Goal: Register for event/course

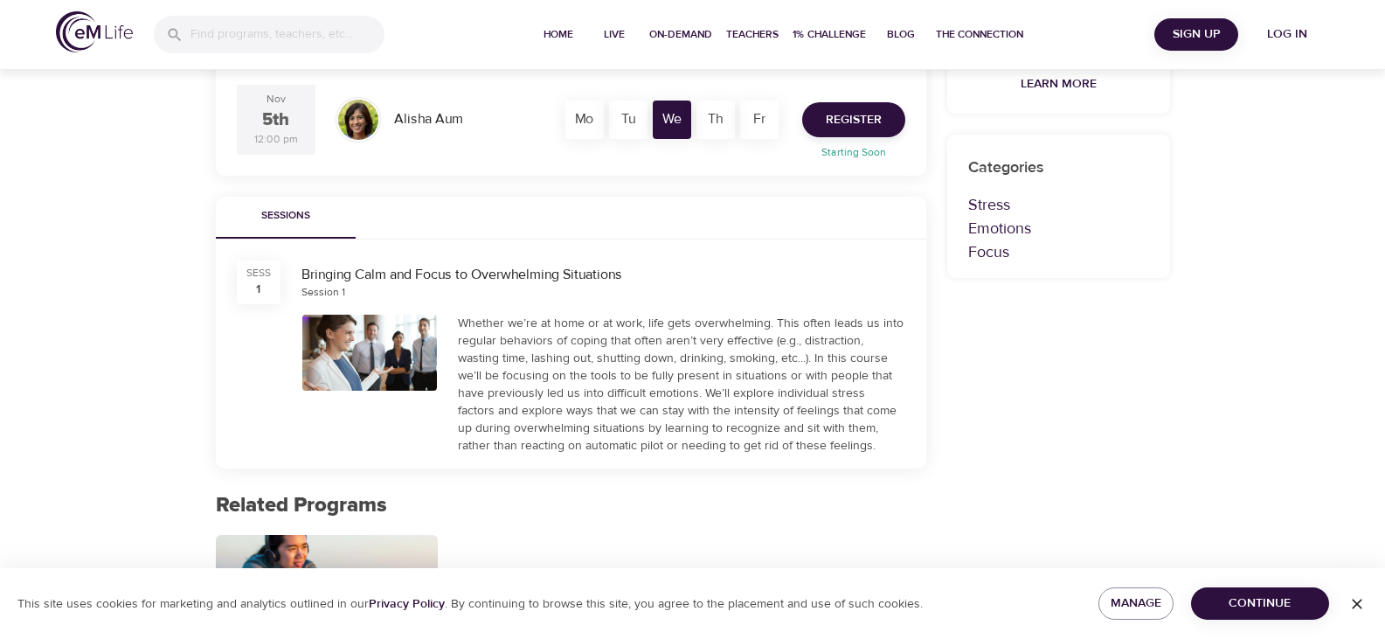
scroll to position [607, 0]
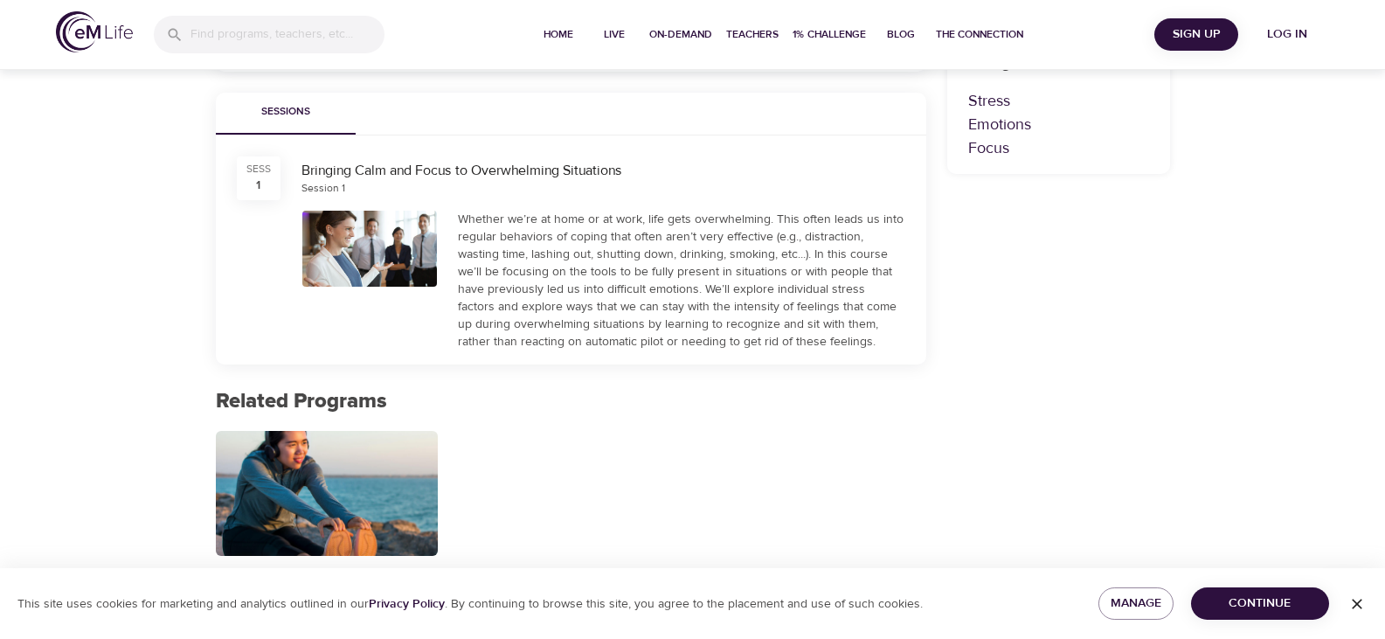
click at [381, 205] on div at bounding box center [370, 277] width 156 height 154
click at [377, 170] on div "Bringing Calm and Focus to Overwhelming Situations" at bounding box center [604, 171] width 604 height 20
click at [260, 173] on div "SESS" at bounding box center [258, 169] width 24 height 15
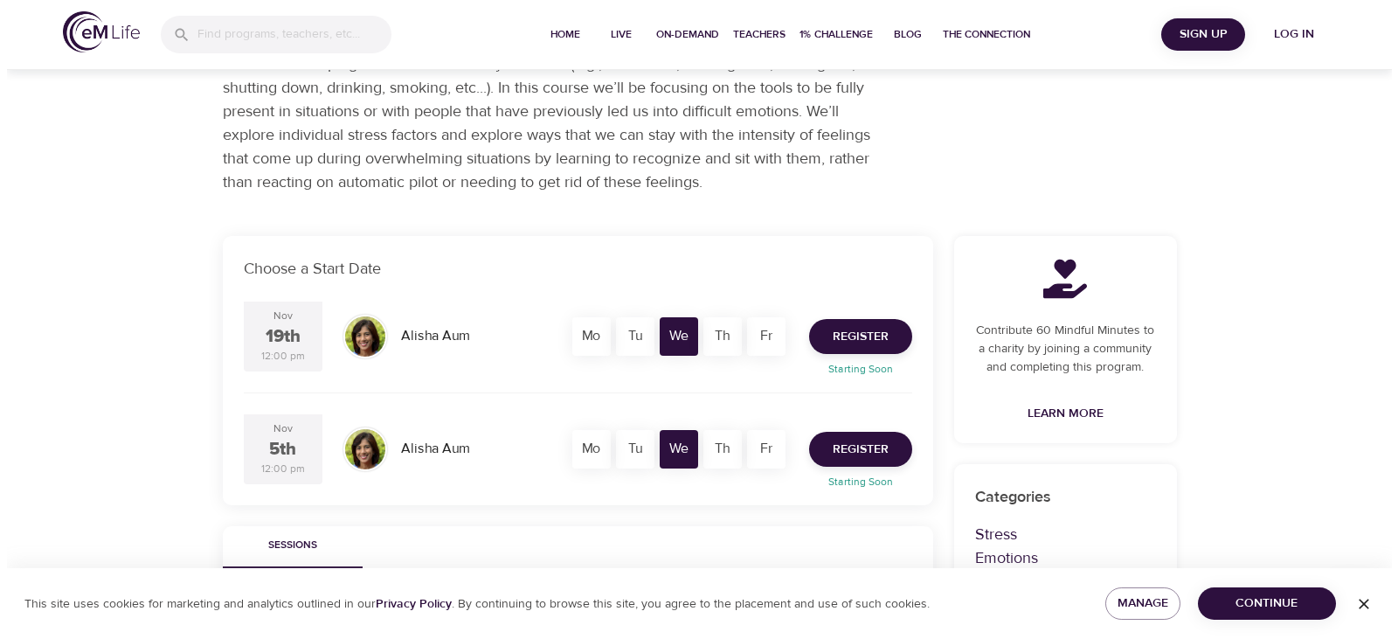
scroll to position [175, 0]
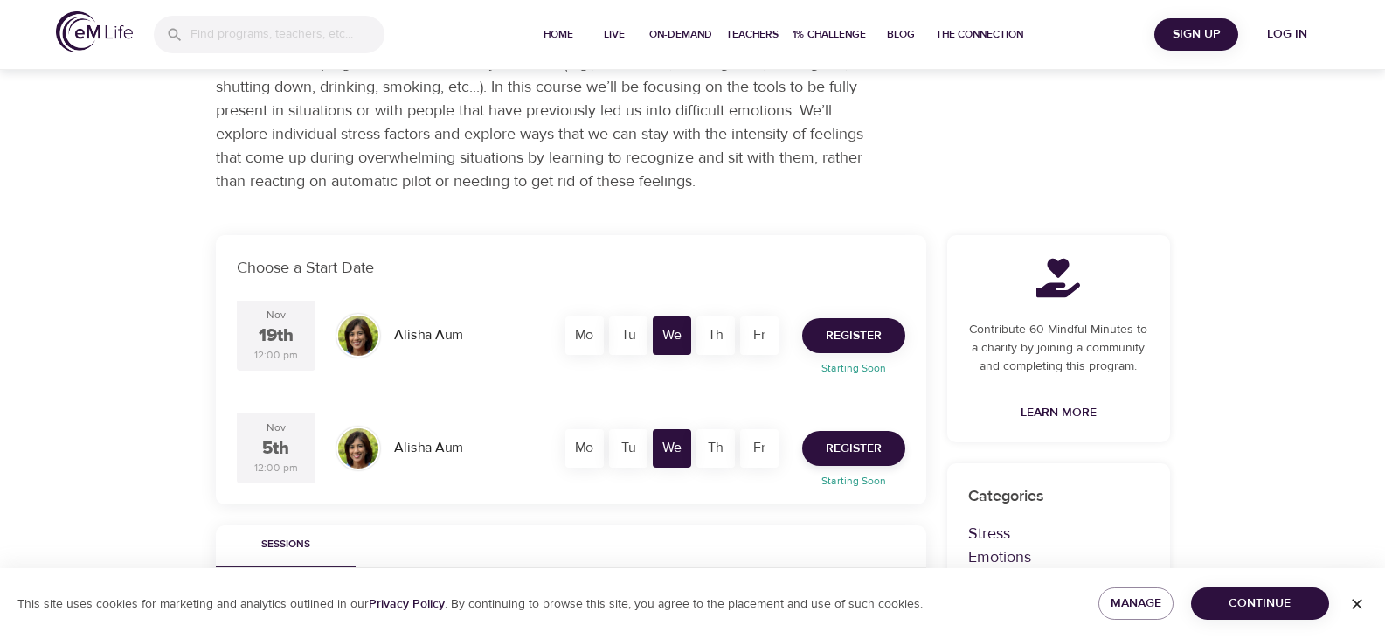
click at [865, 335] on span "Register" at bounding box center [854, 336] width 56 height 22
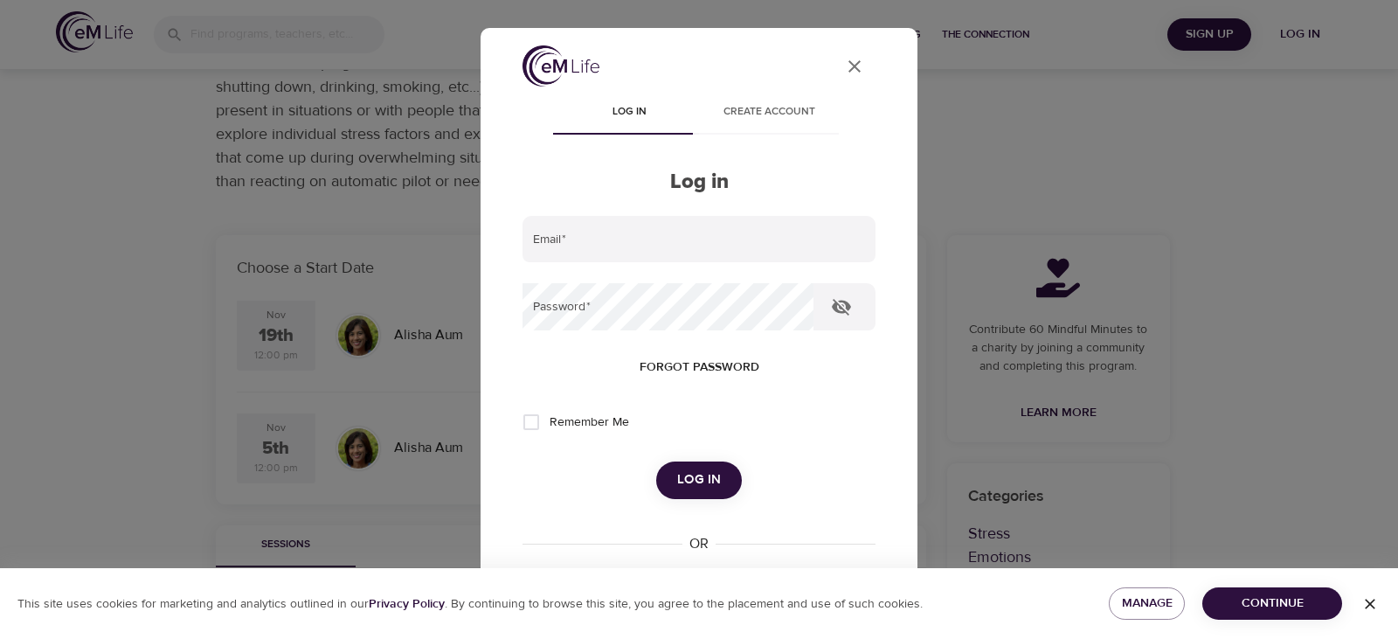
type input "[EMAIL_ADDRESS][DOMAIN_NAME]"
click at [684, 476] on span "Log in" at bounding box center [699, 479] width 44 height 23
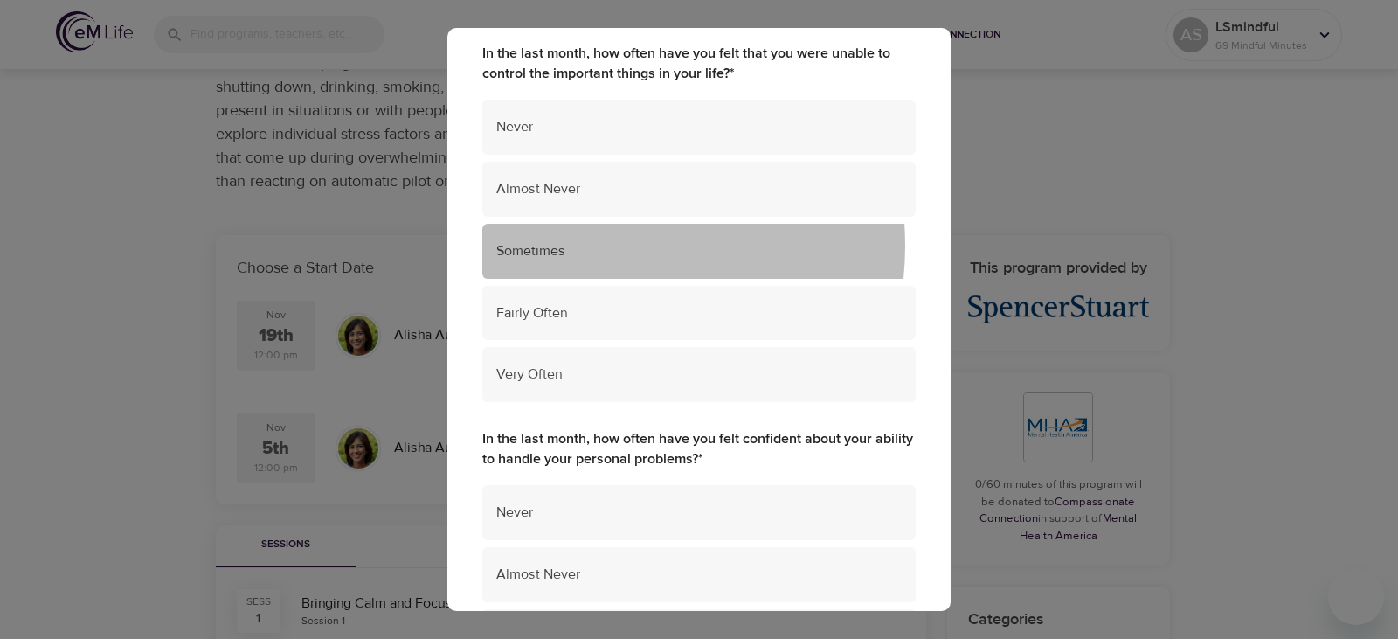
click at [589, 246] on span "Sometimes" at bounding box center [699, 251] width 406 height 20
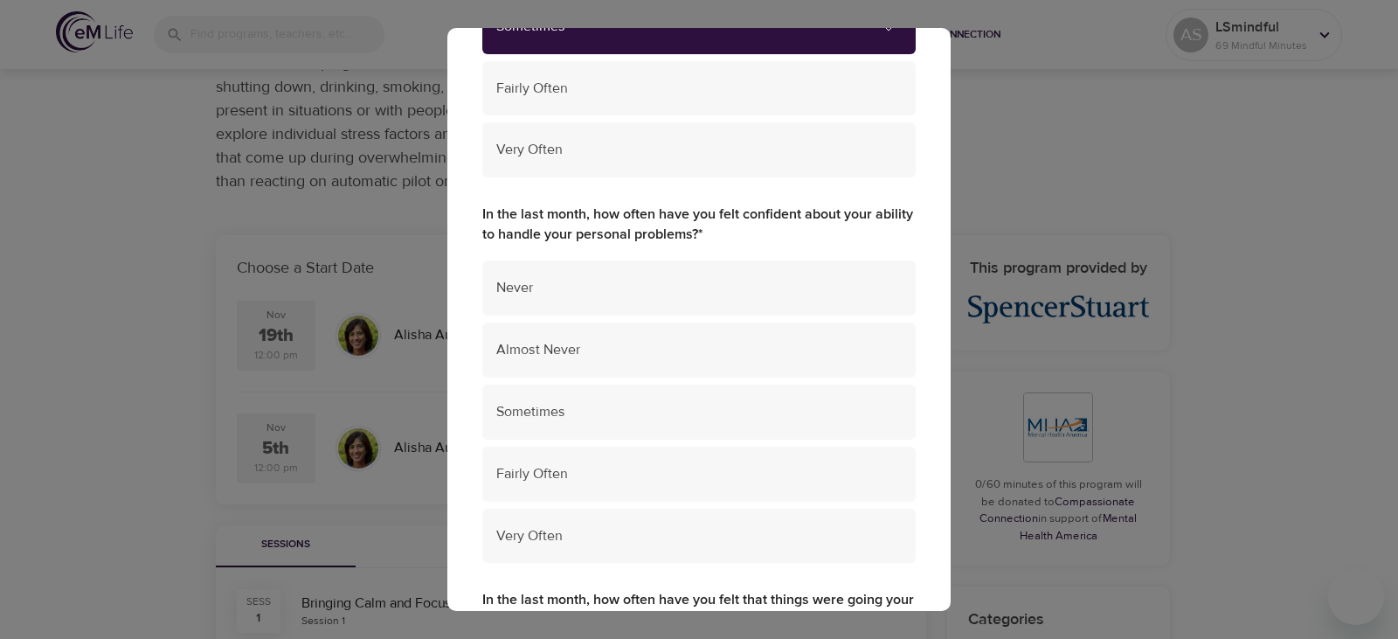
scroll to position [437, 0]
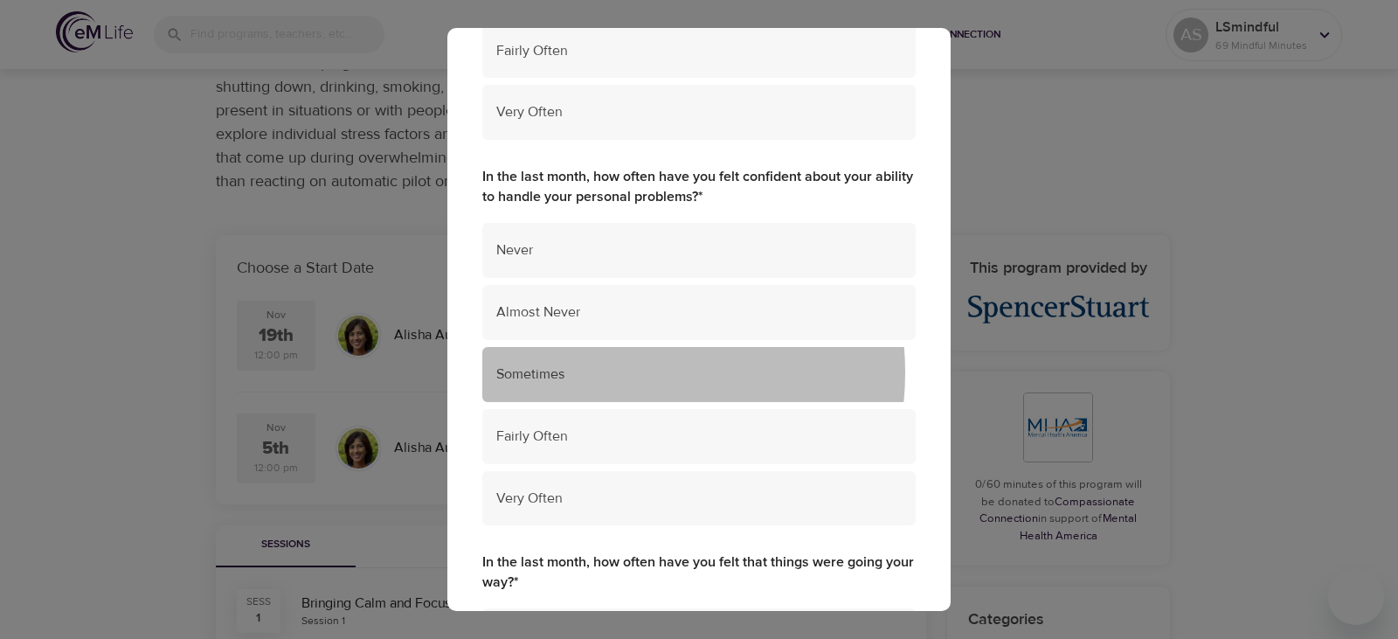
click at [600, 372] on span "Sometimes" at bounding box center [699, 374] width 406 height 20
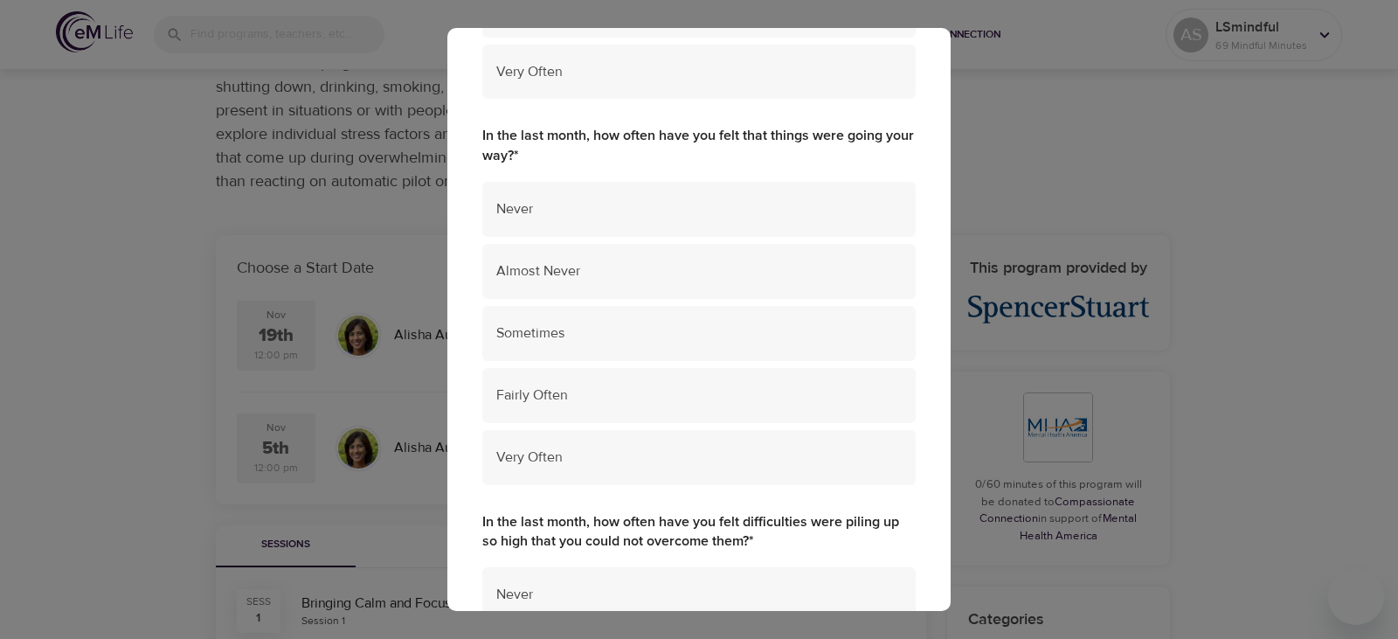
scroll to position [874, 0]
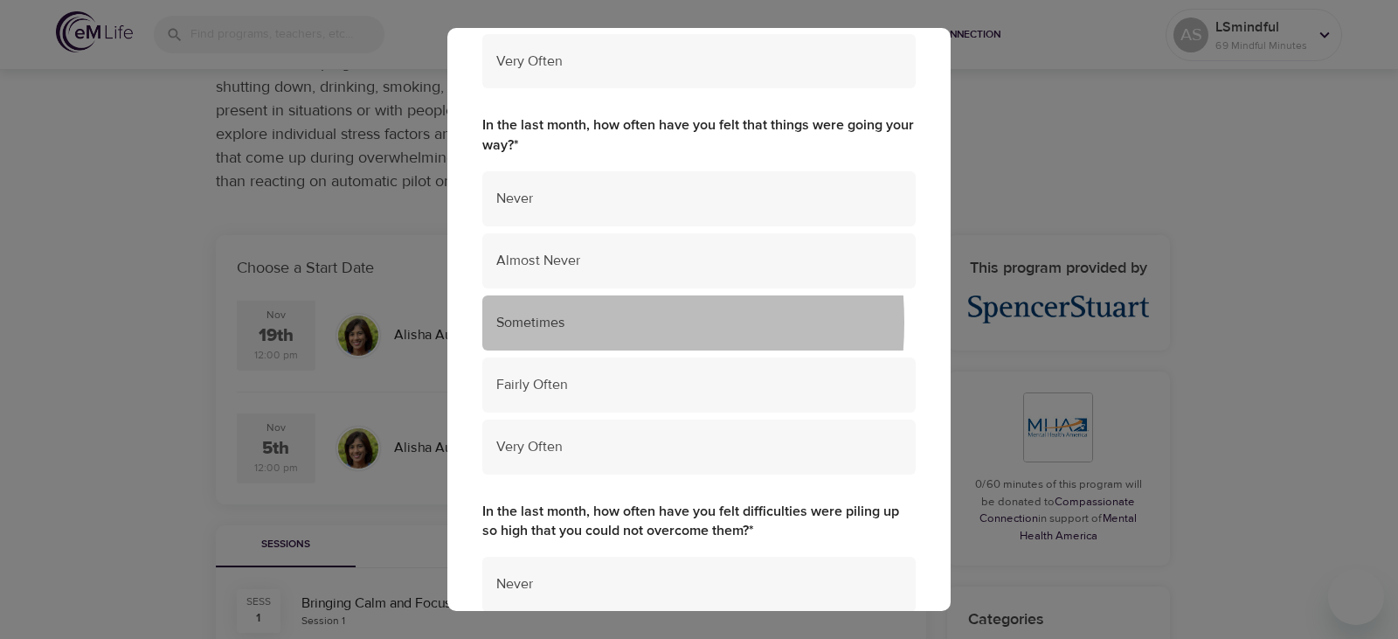
click at [529, 322] on span "Sometimes" at bounding box center [699, 323] width 406 height 20
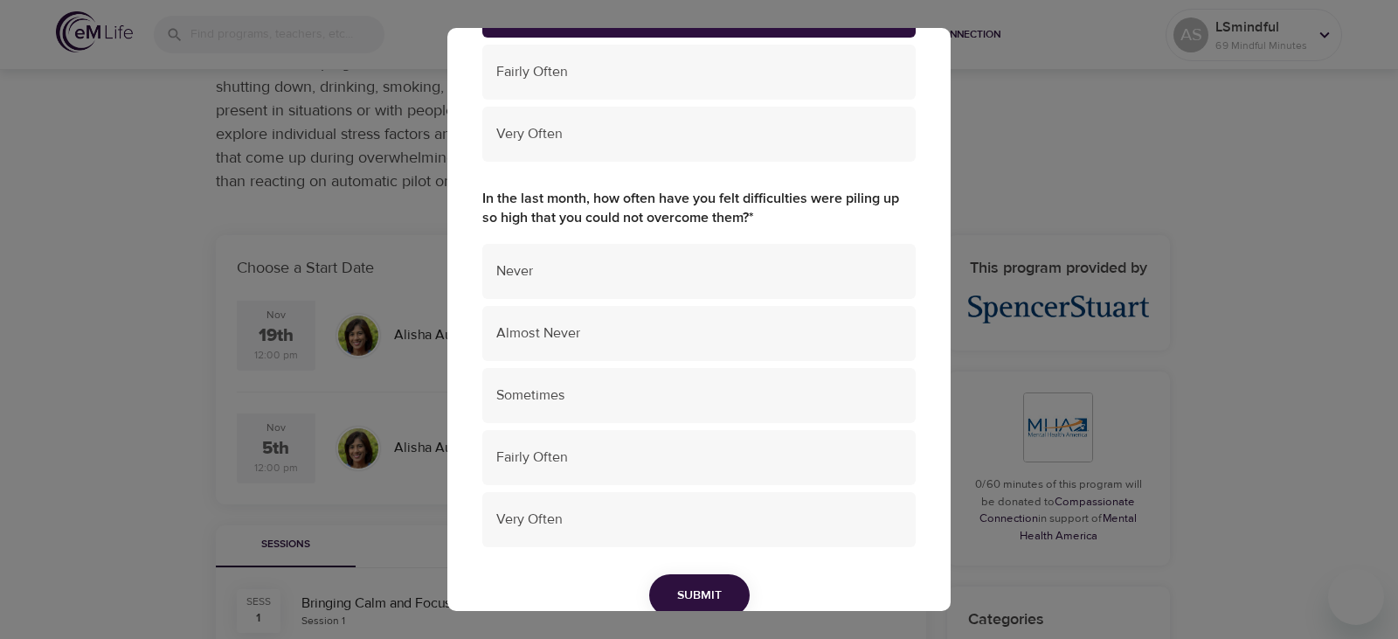
scroll to position [1224, 0]
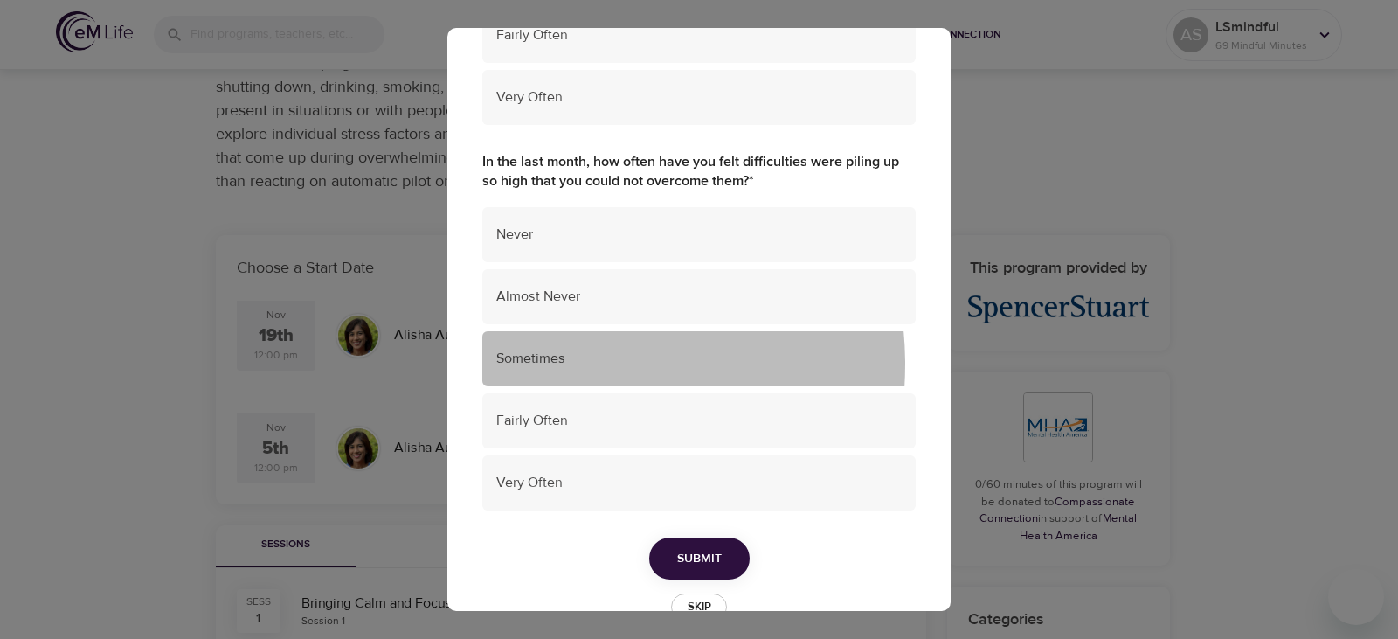
click at [555, 364] on span "Sometimes" at bounding box center [699, 359] width 406 height 20
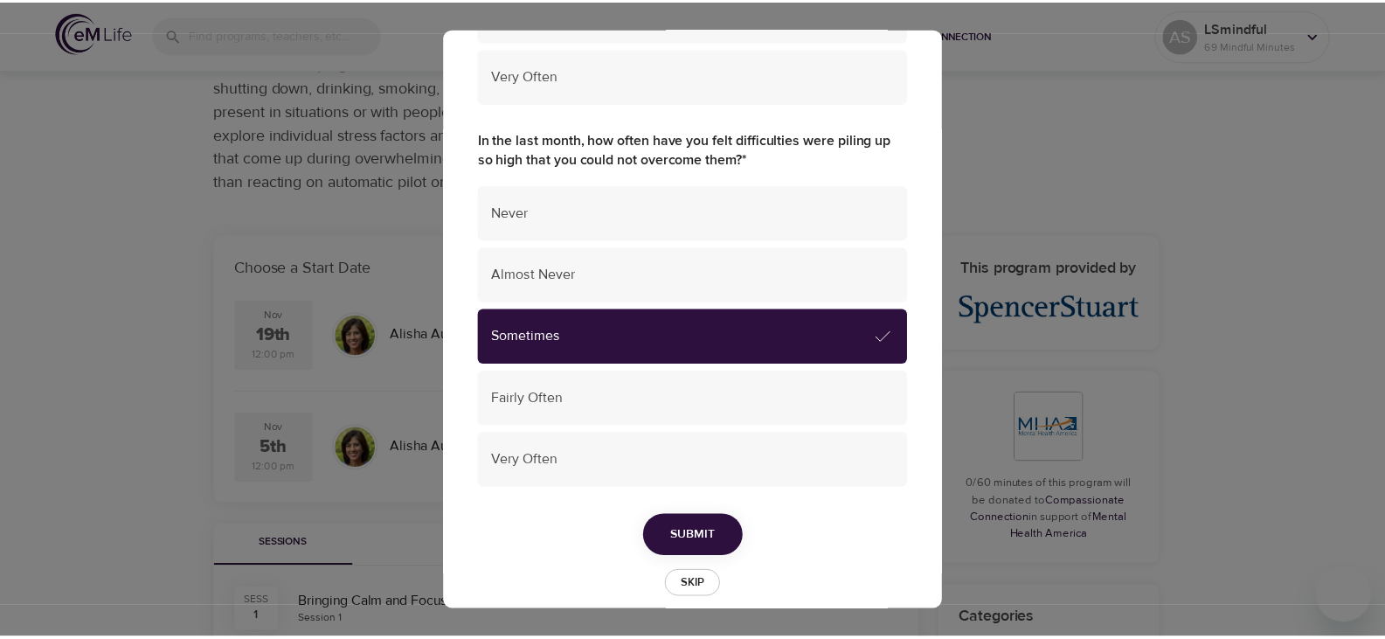
scroll to position [1268, 0]
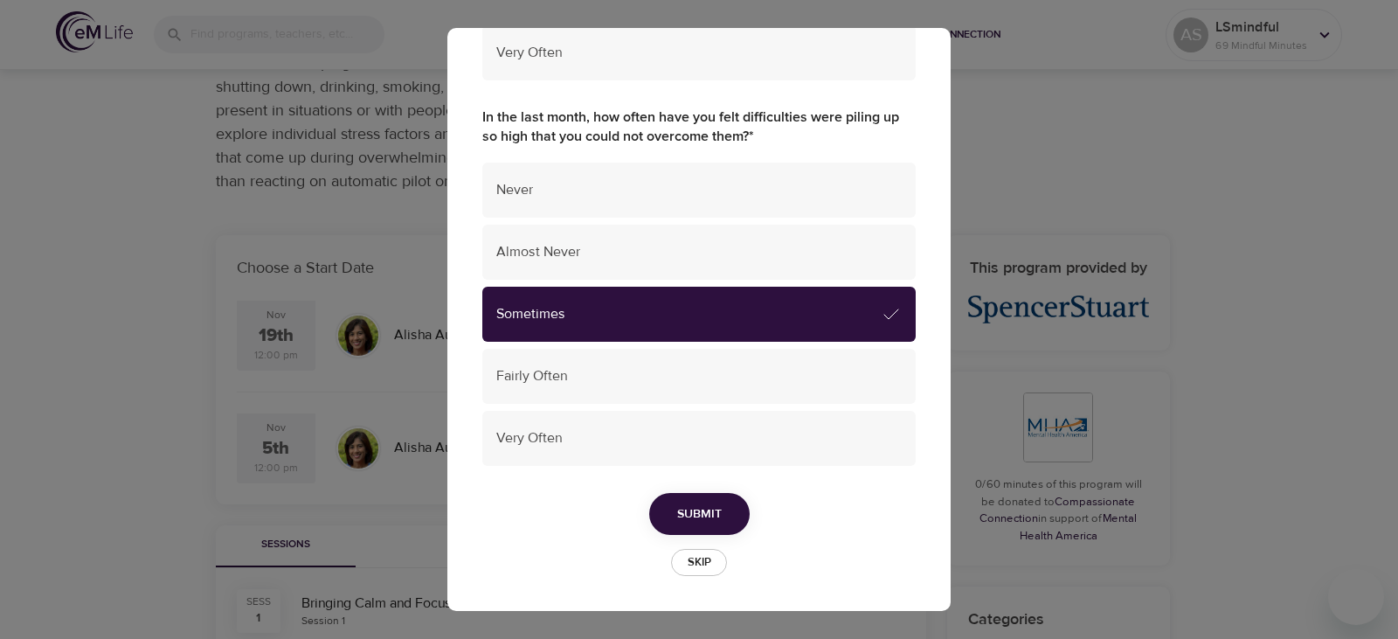
click at [680, 510] on span "Submit" at bounding box center [699, 514] width 45 height 22
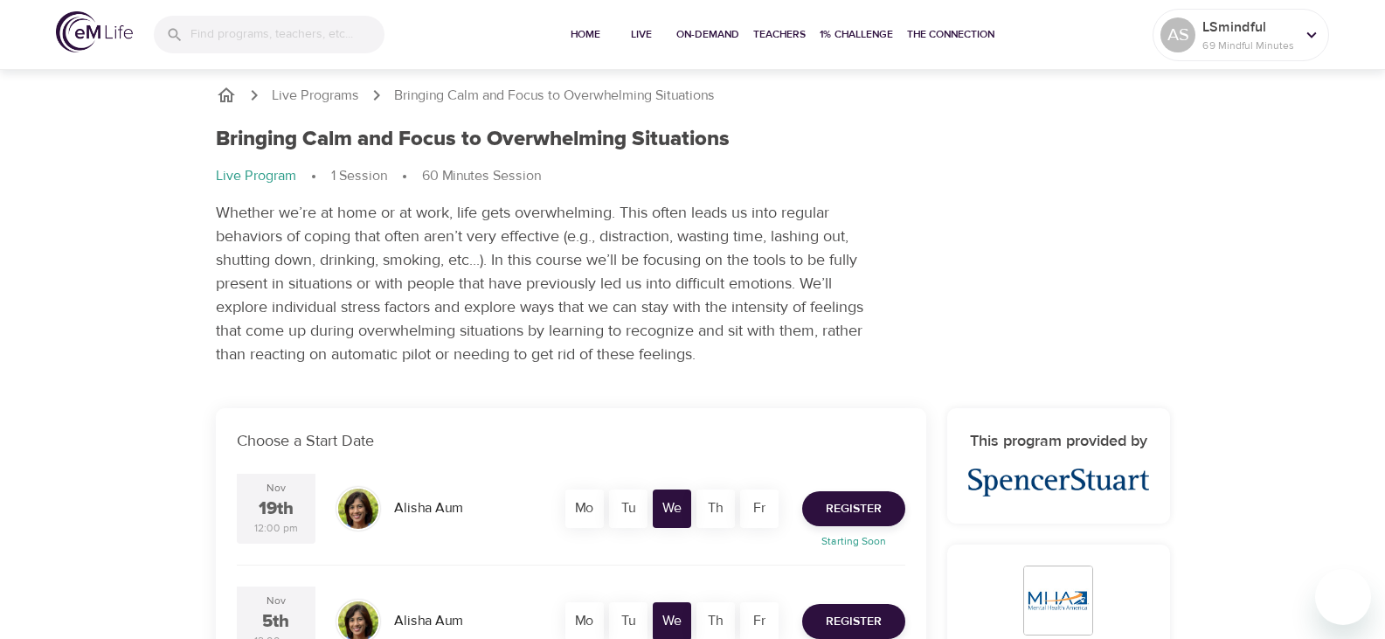
scroll to position [0, 0]
click at [331, 94] on p "Live Programs" at bounding box center [315, 97] width 87 height 20
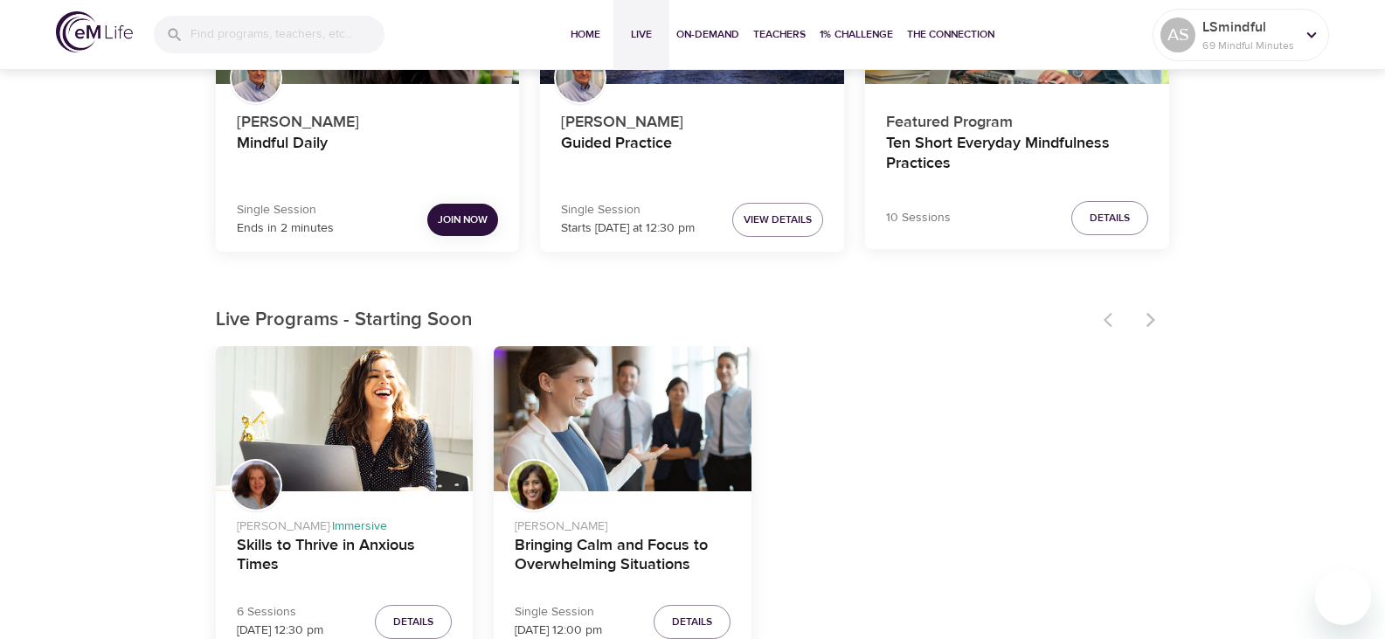
scroll to position [437, 0]
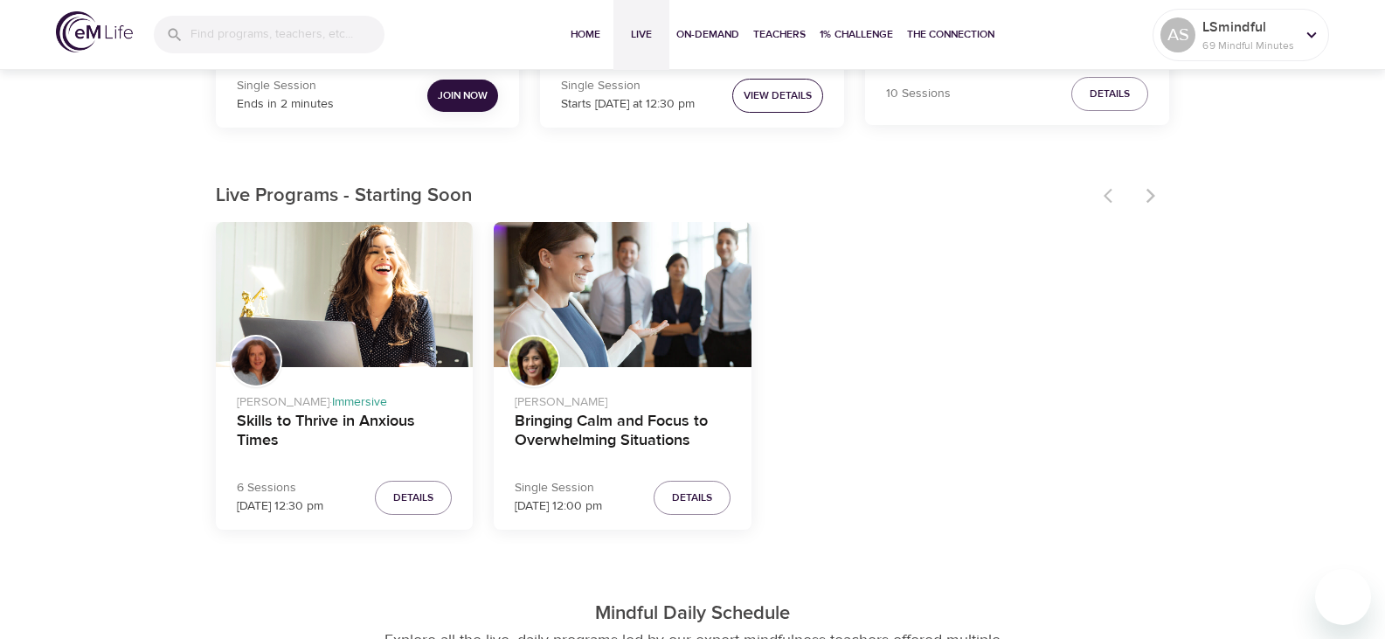
click at [778, 95] on span "View Details" at bounding box center [778, 96] width 68 height 18
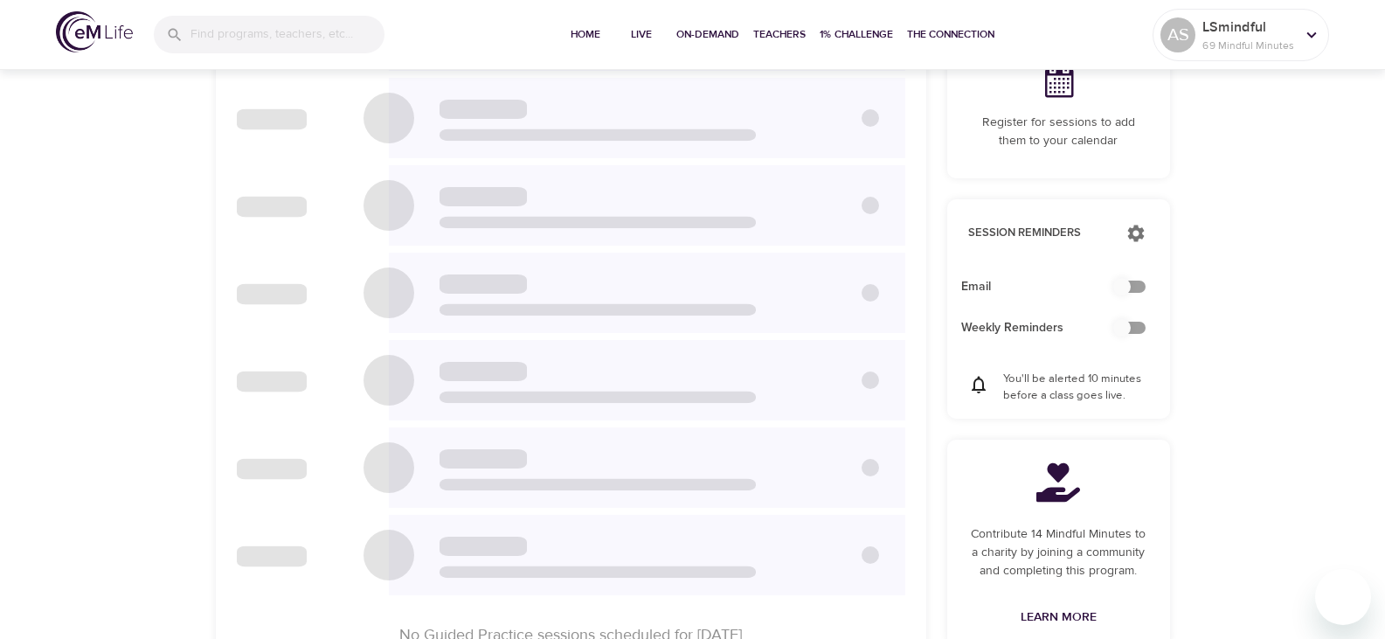
checkbox input "true"
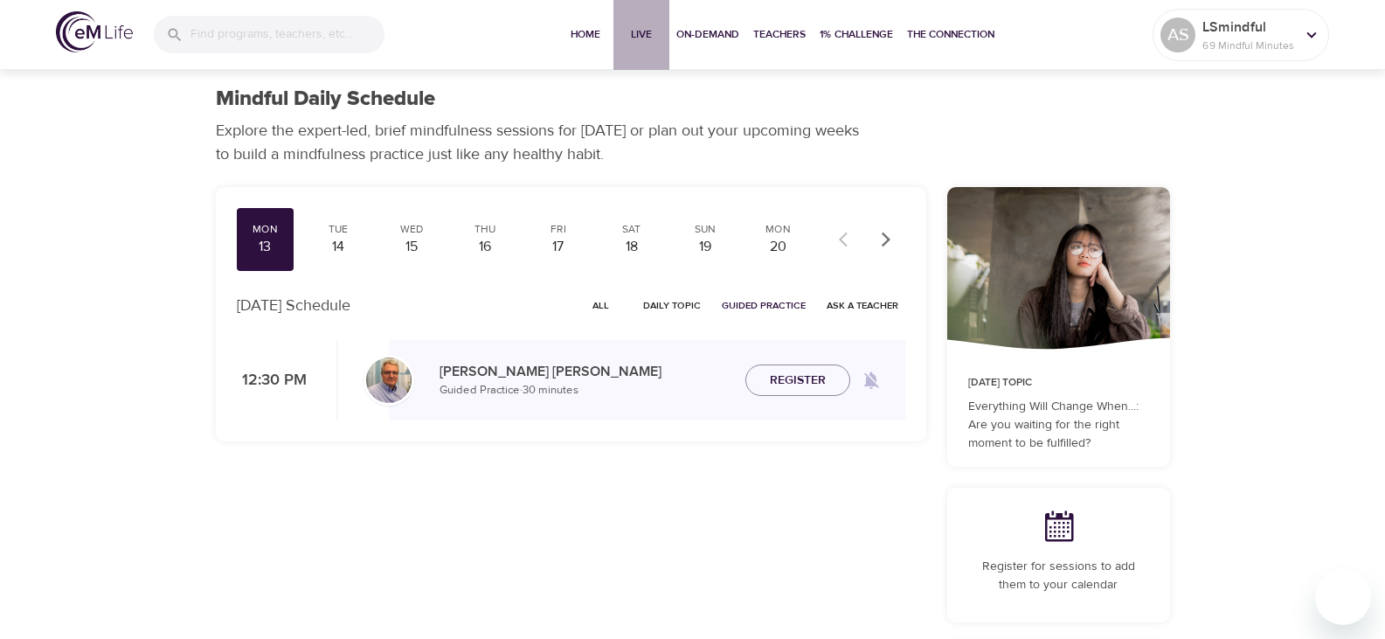
click at [635, 31] on span "Live" at bounding box center [642, 34] width 42 height 18
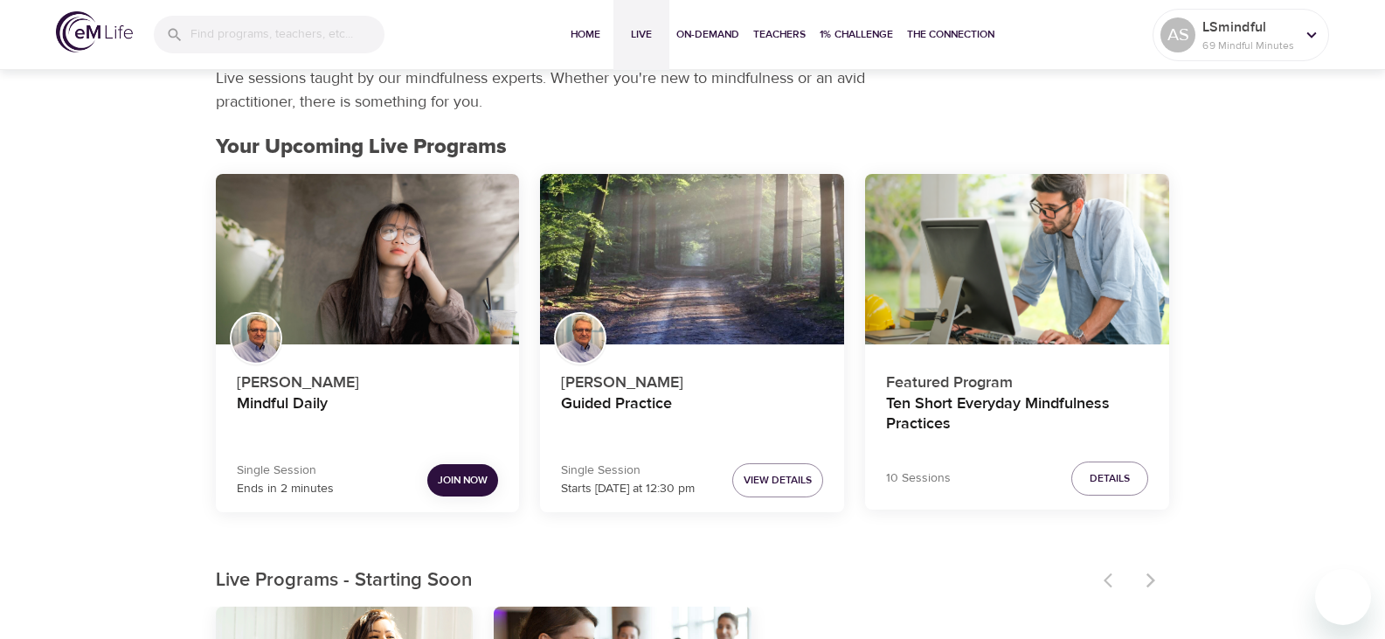
scroll to position [87, 0]
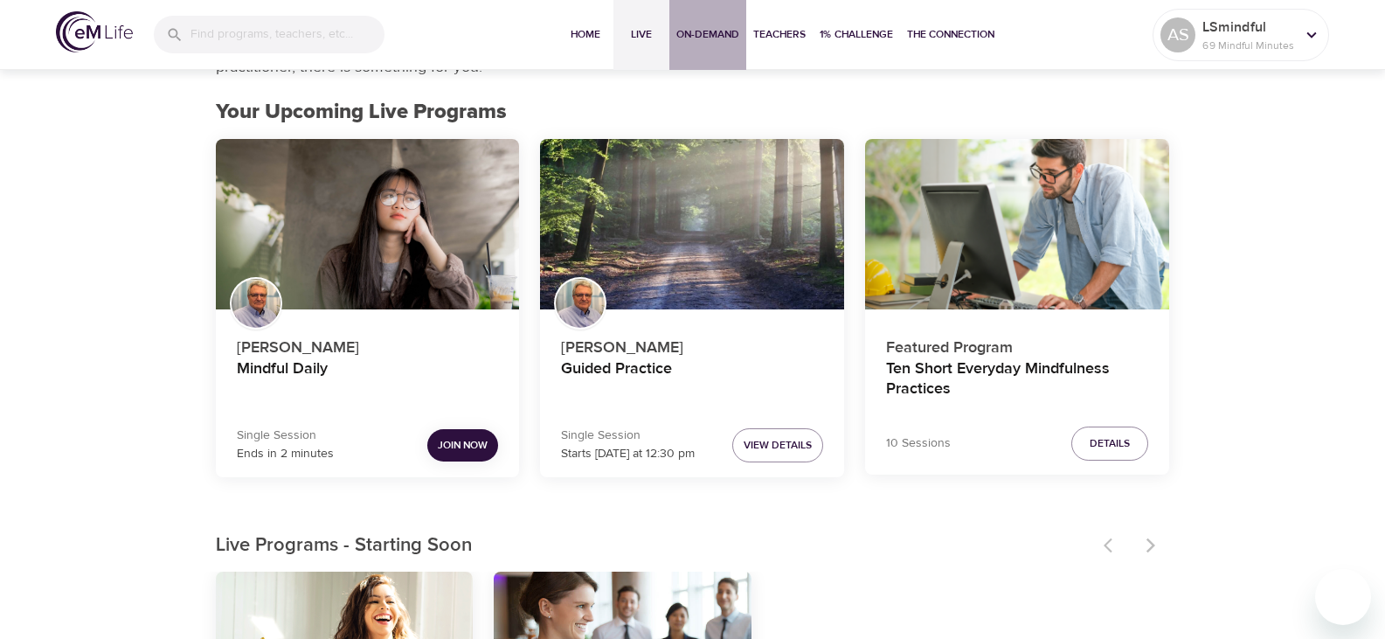
click at [697, 29] on span "On-Demand" at bounding box center [707, 34] width 63 height 18
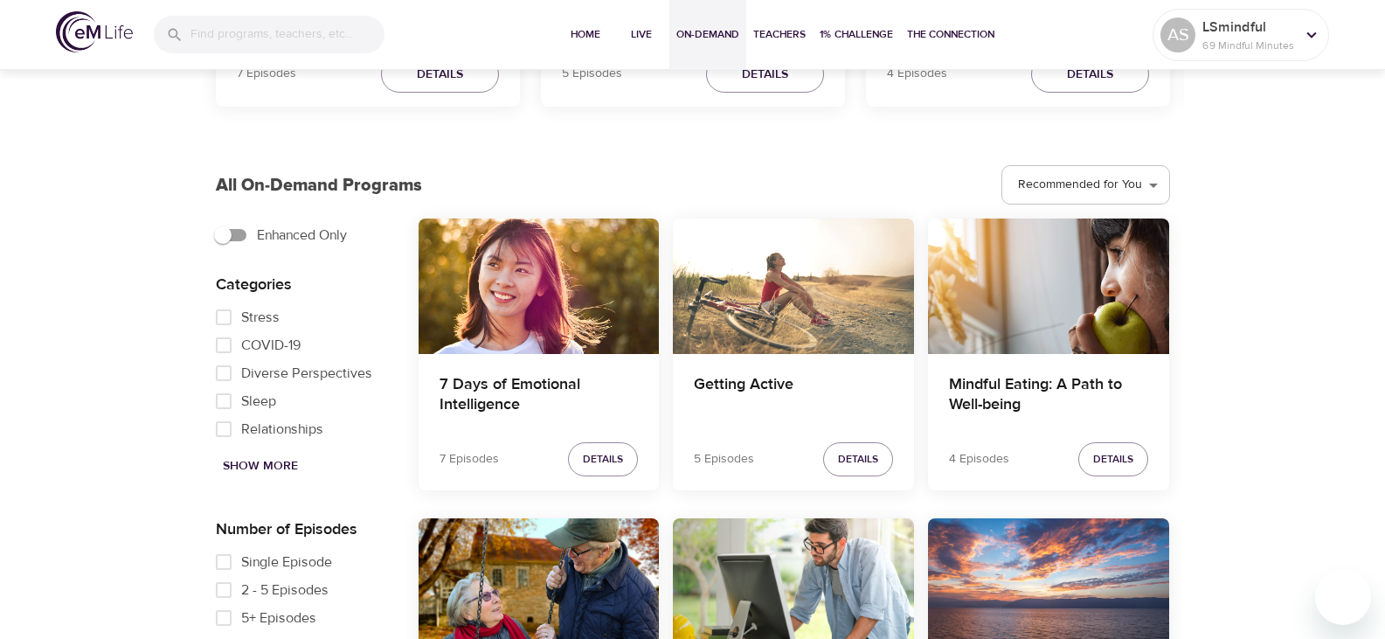
scroll to position [350, 0]
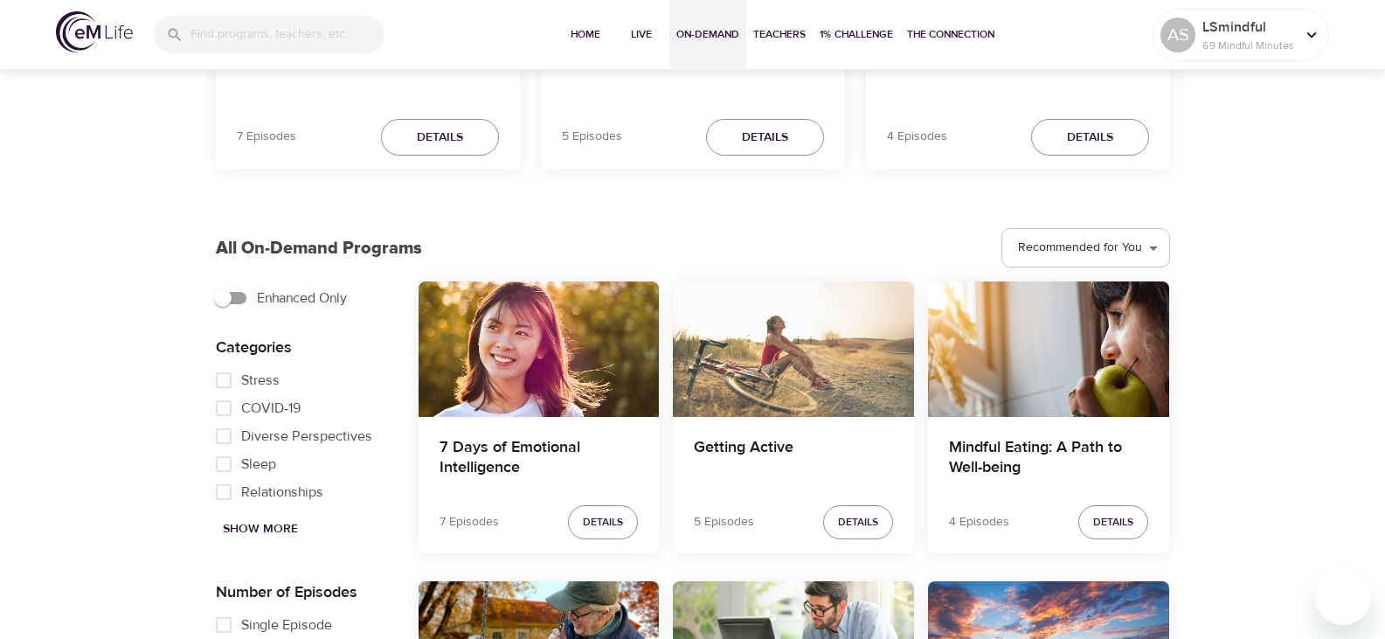
click at [711, 359] on div "Getting Active" at bounding box center [793, 348] width 241 height 135
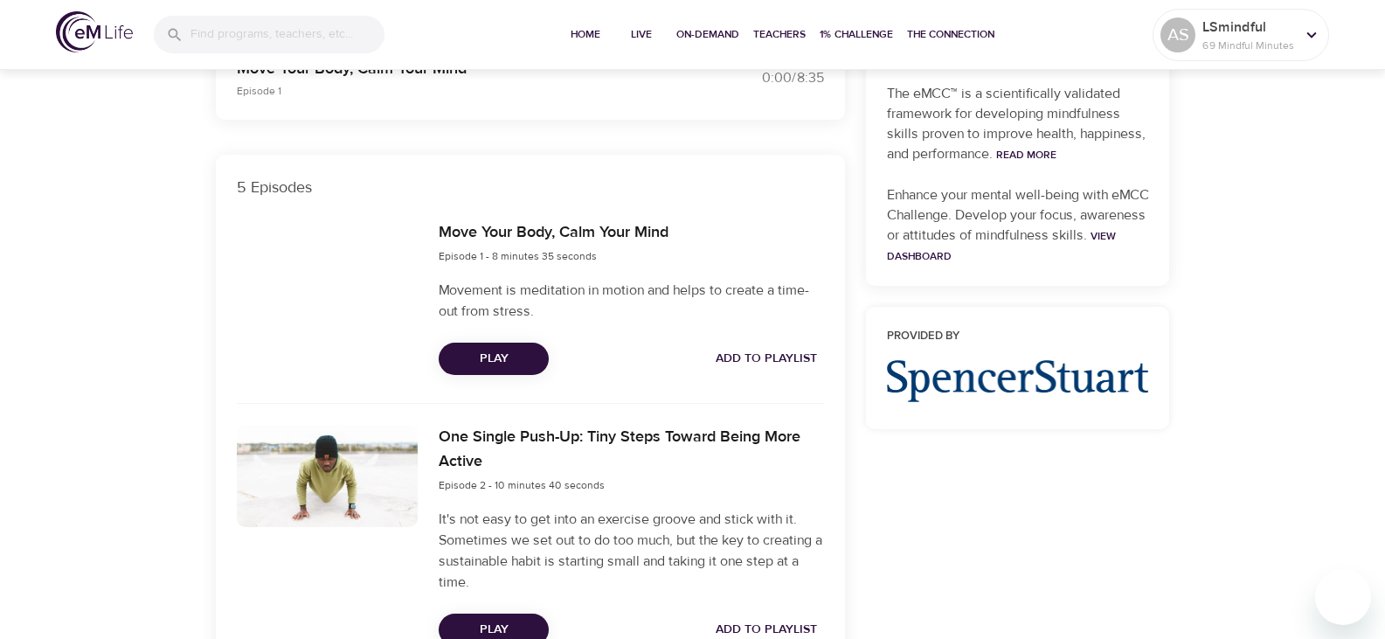
scroll to position [524, 0]
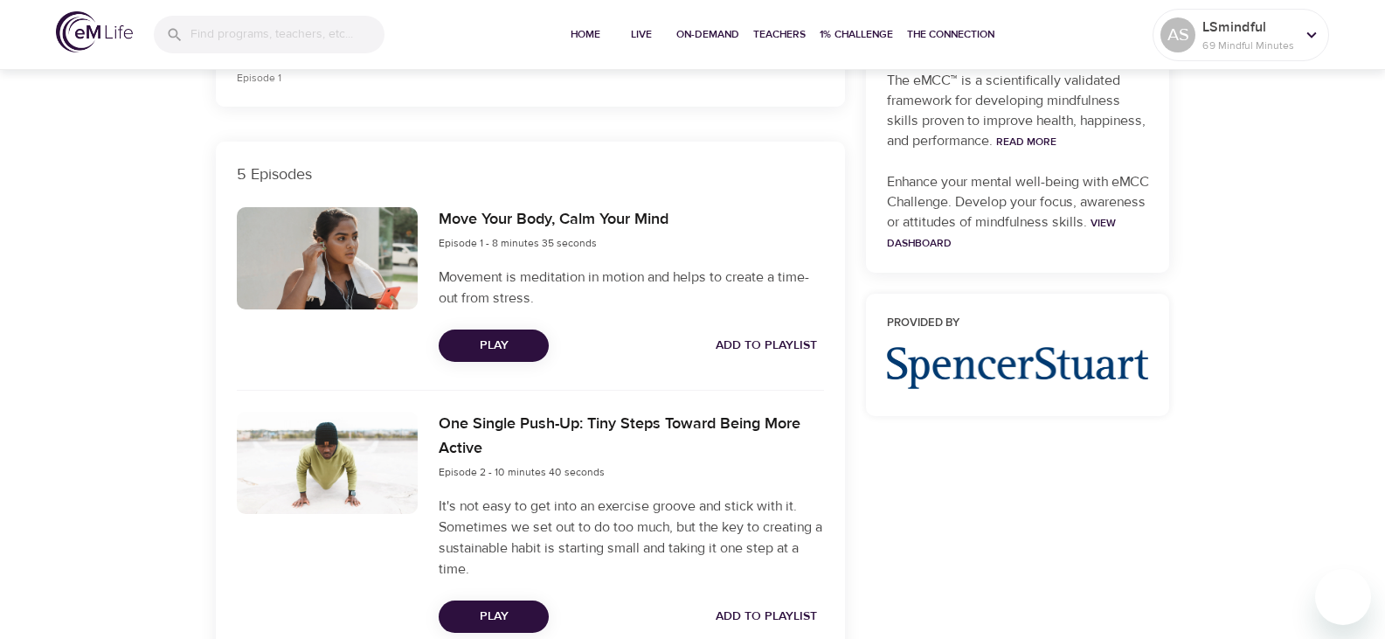
click at [787, 347] on span "Add to Playlist" at bounding box center [766, 346] width 101 height 22
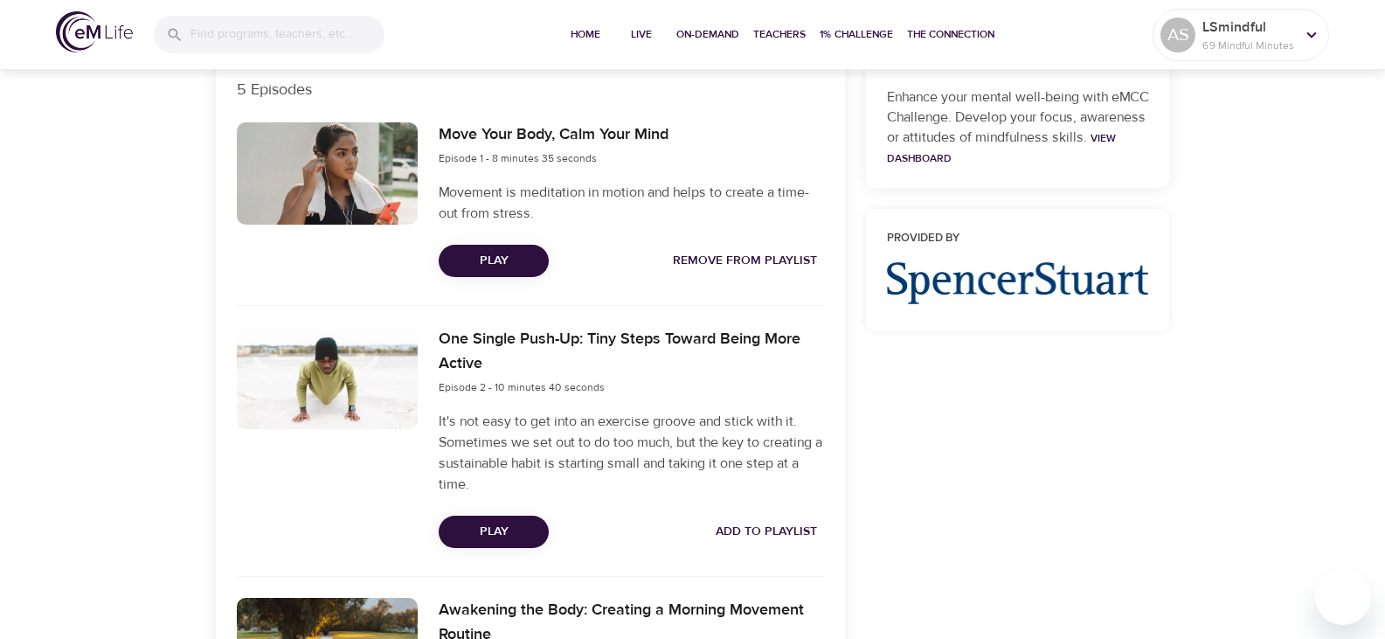
scroll to position [612, 0]
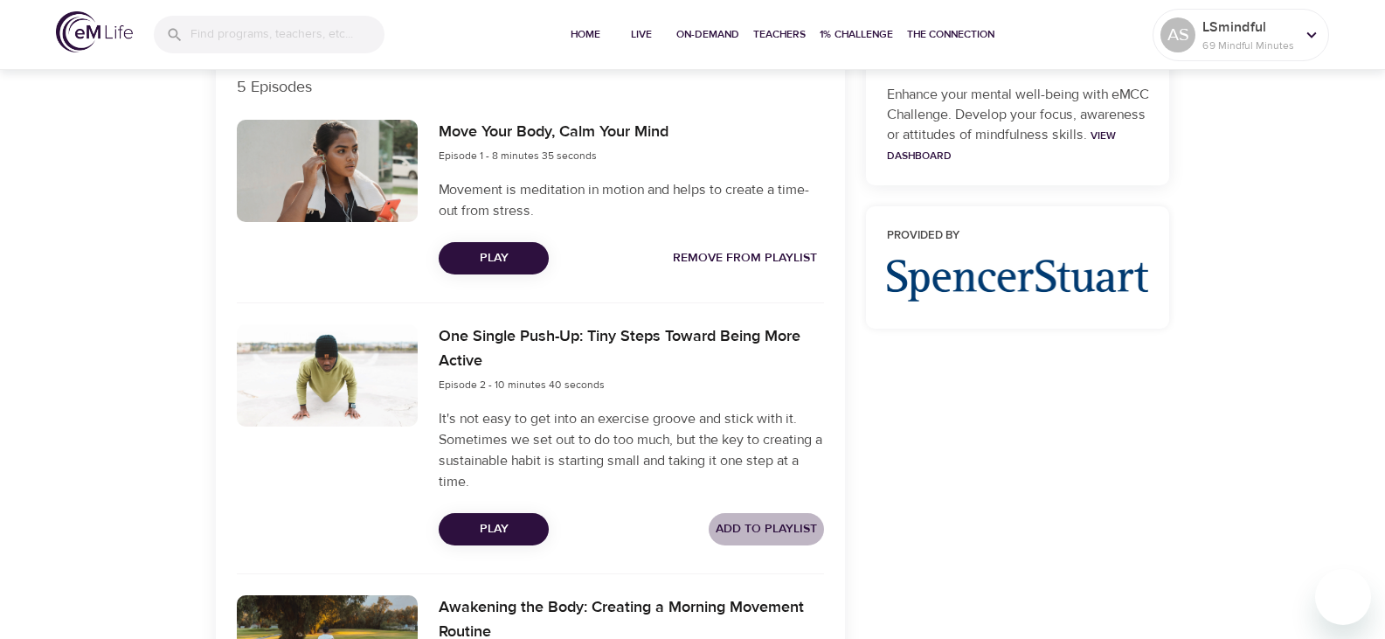
click at [760, 527] on span "Add to Playlist" at bounding box center [766, 529] width 101 height 22
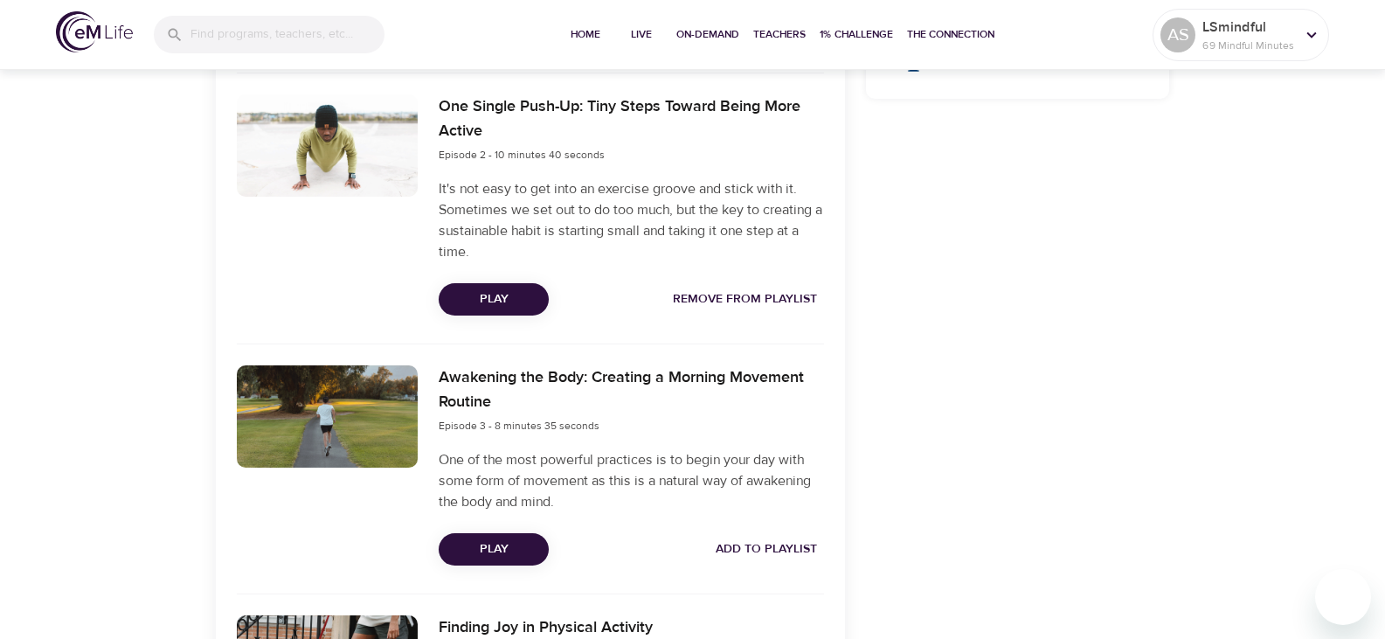
scroll to position [874, 0]
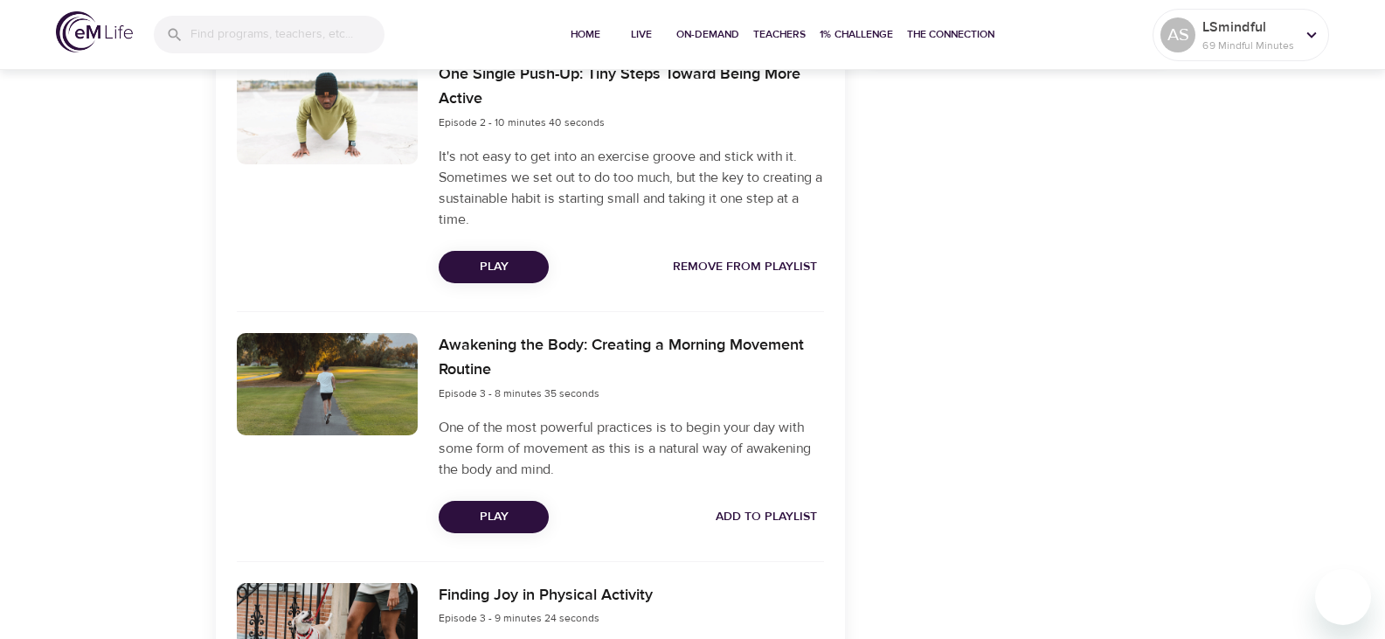
click at [763, 521] on span "Add to Playlist" at bounding box center [766, 517] width 101 height 22
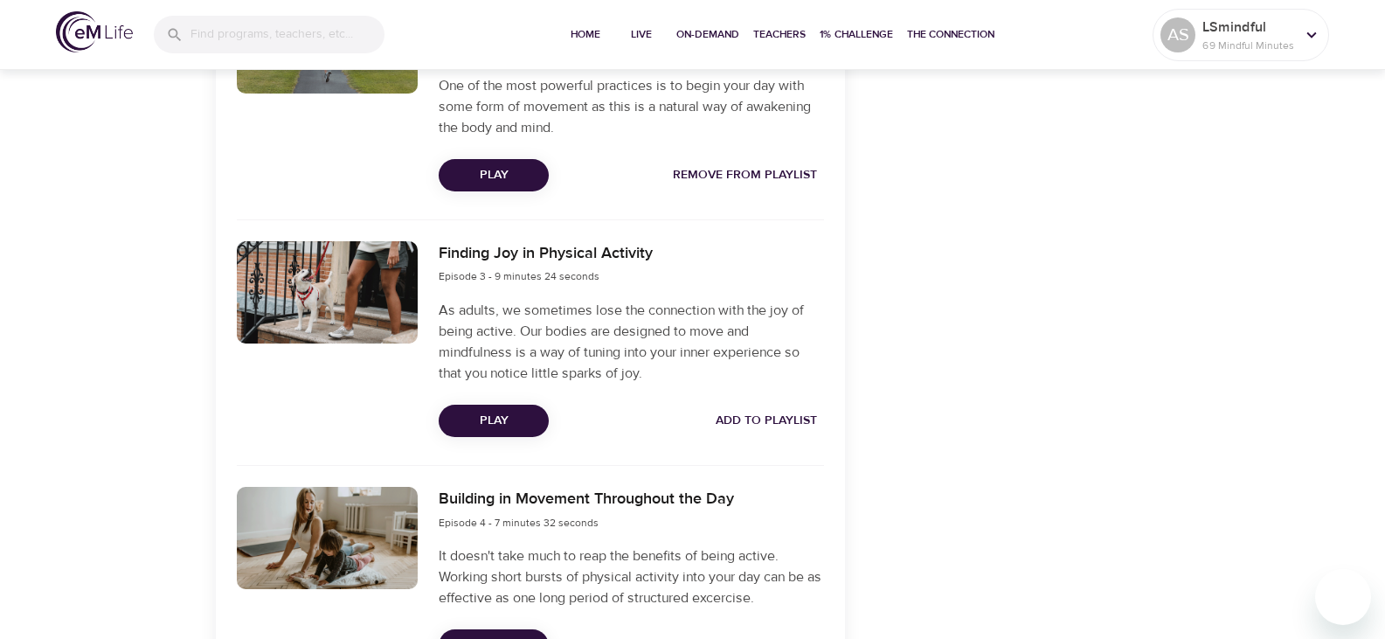
scroll to position [1224, 0]
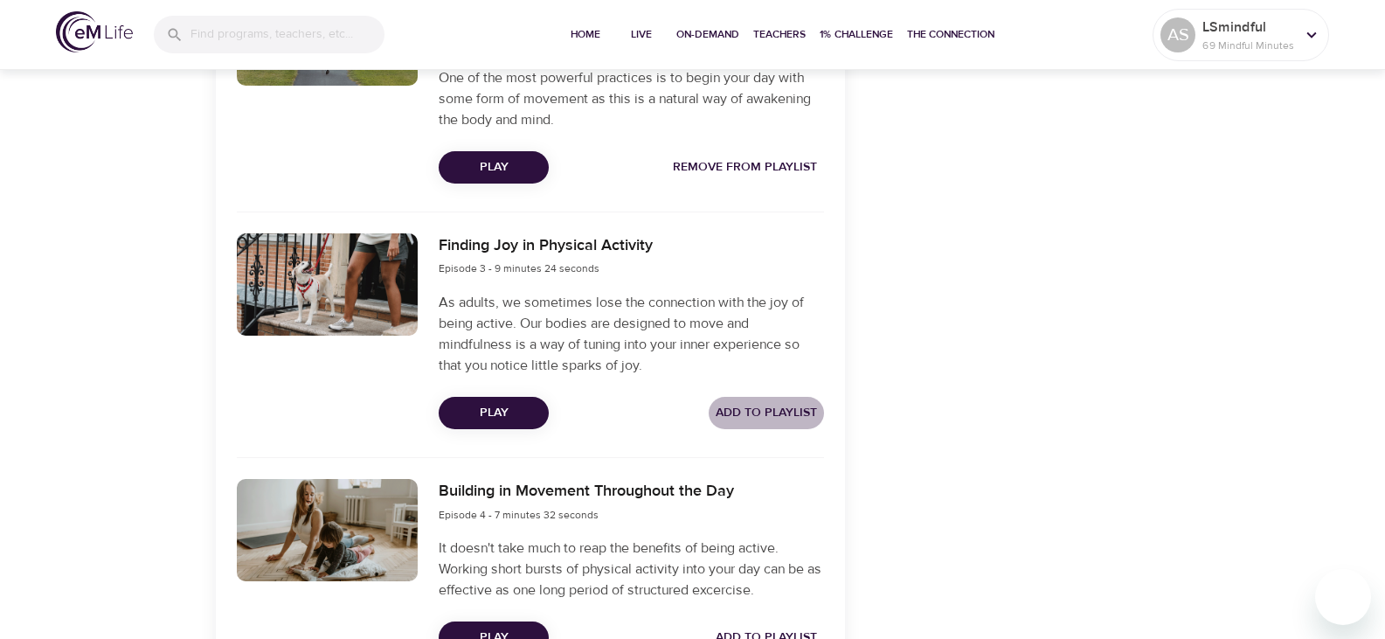
click at [766, 404] on span "Add to Playlist" at bounding box center [766, 413] width 101 height 22
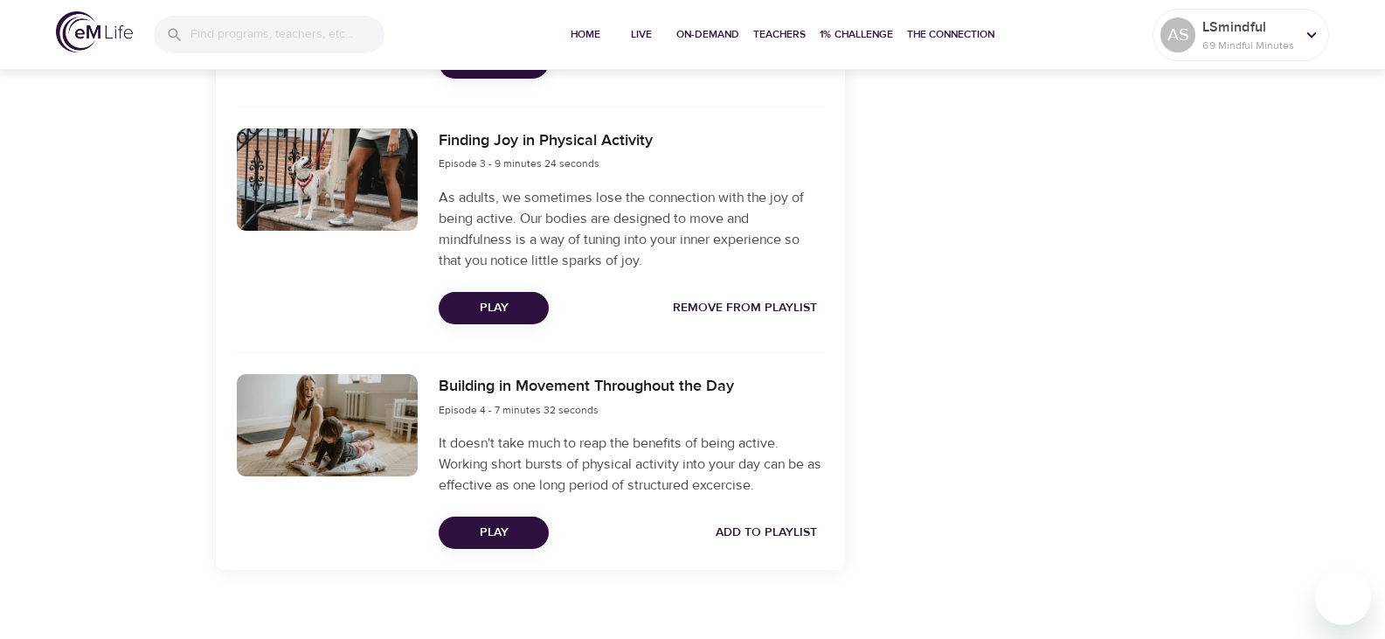
scroll to position [1347, 0]
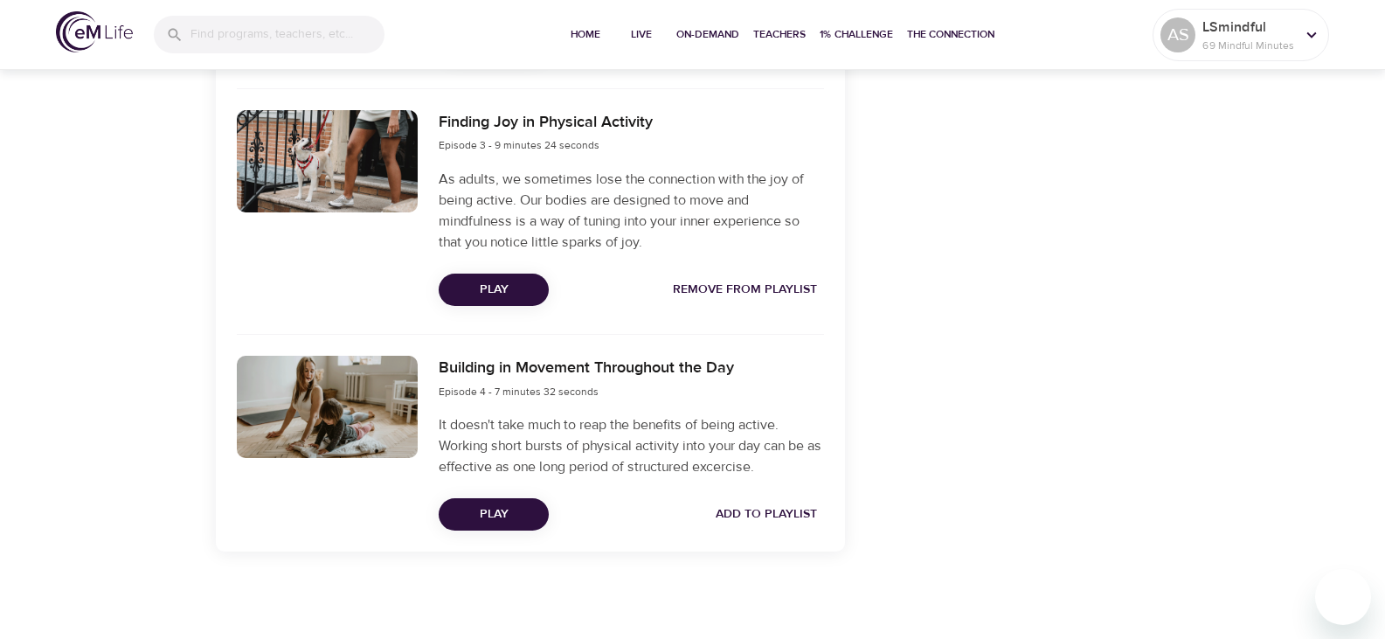
click at [760, 518] on span "Add to Playlist" at bounding box center [766, 514] width 101 height 22
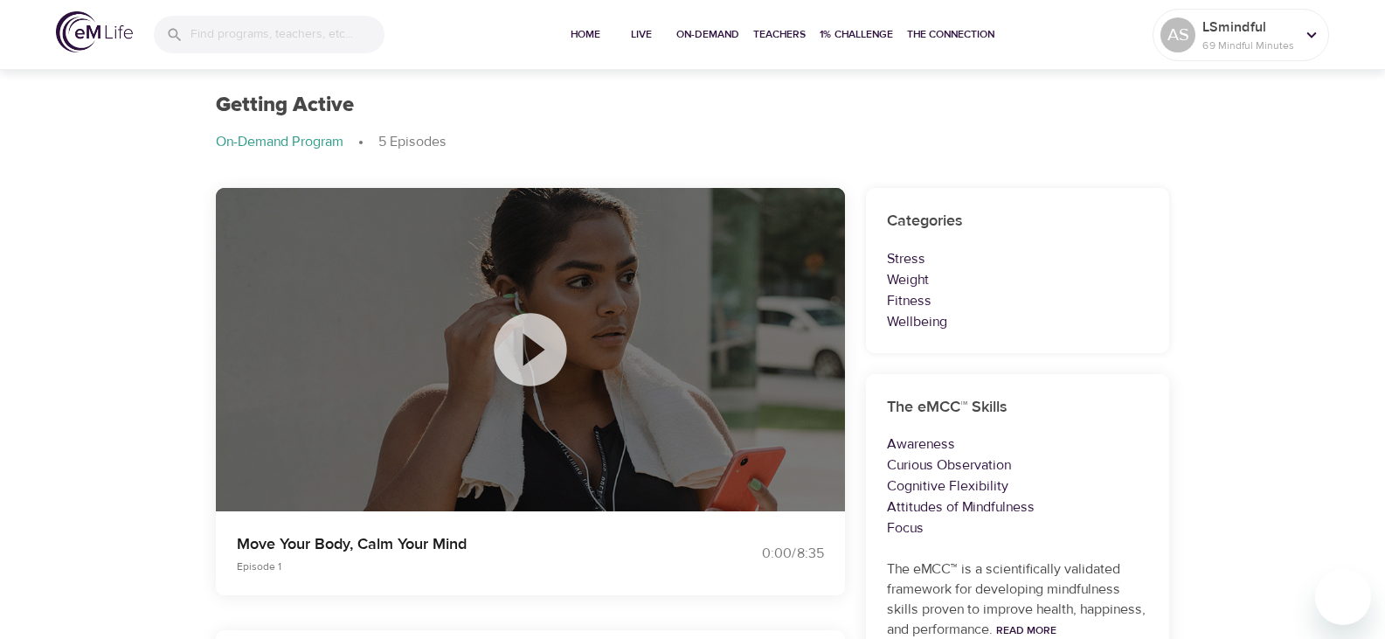
scroll to position [0, 0]
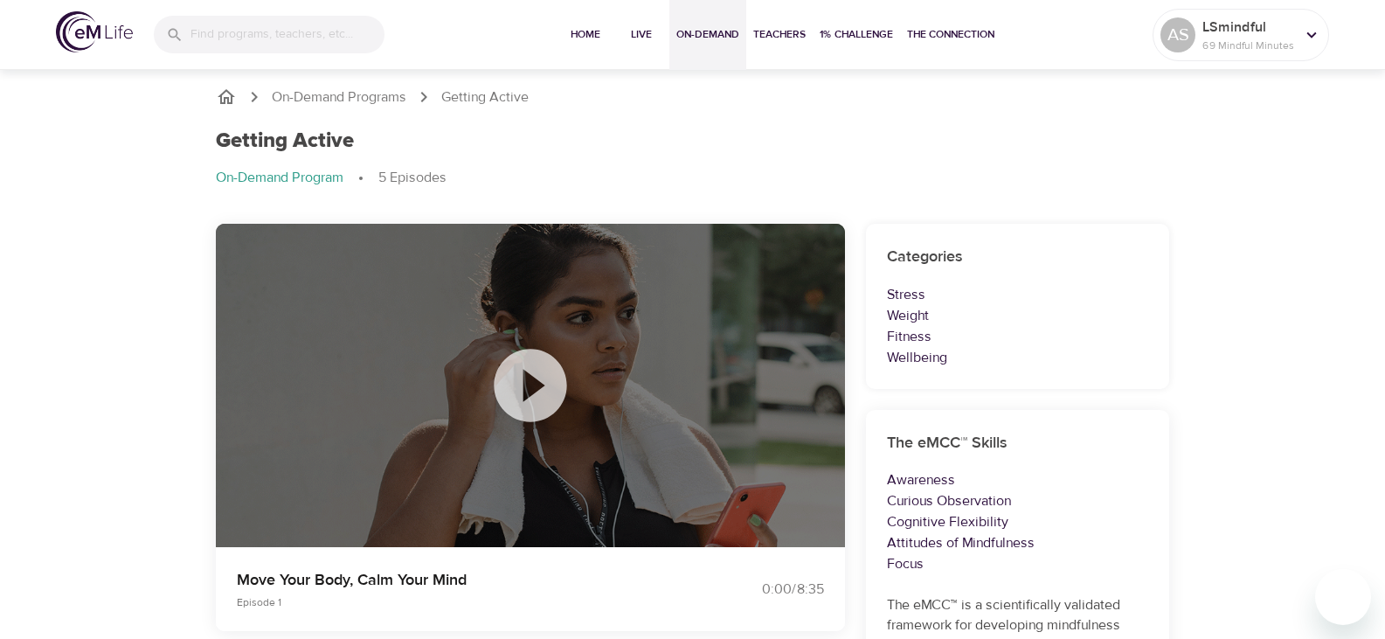
click at [711, 38] on span "On-Demand" at bounding box center [707, 34] width 63 height 18
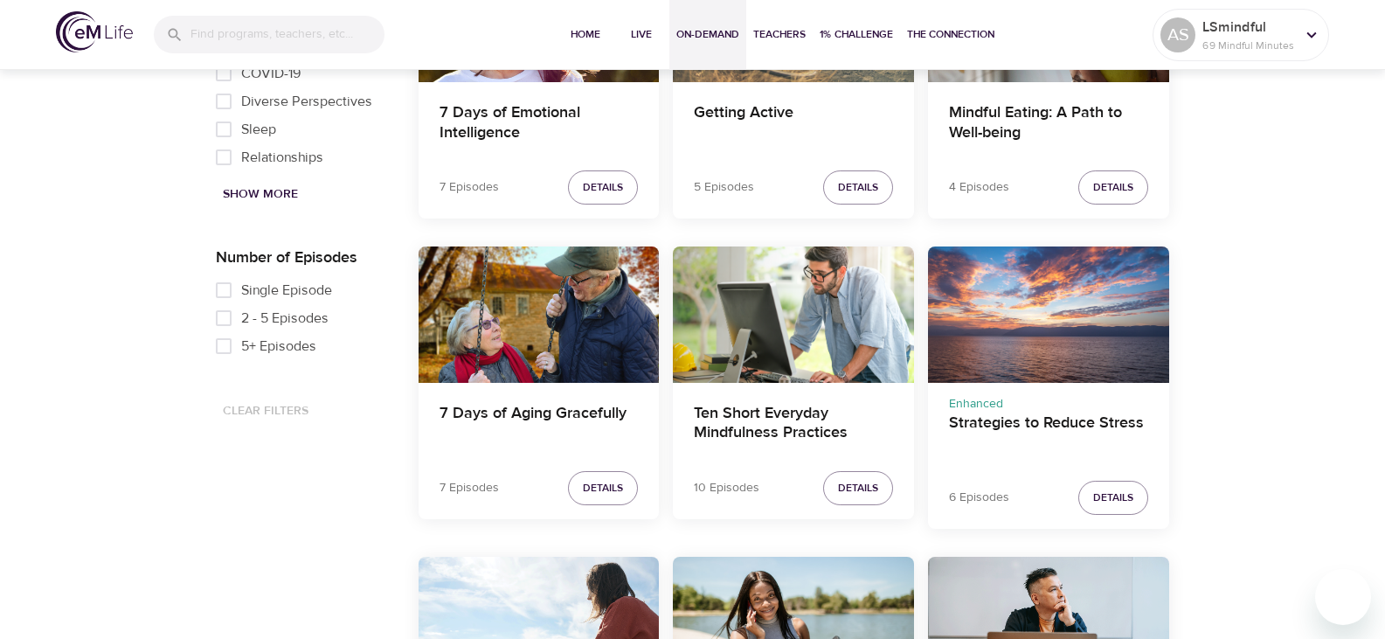
scroll to position [699, 0]
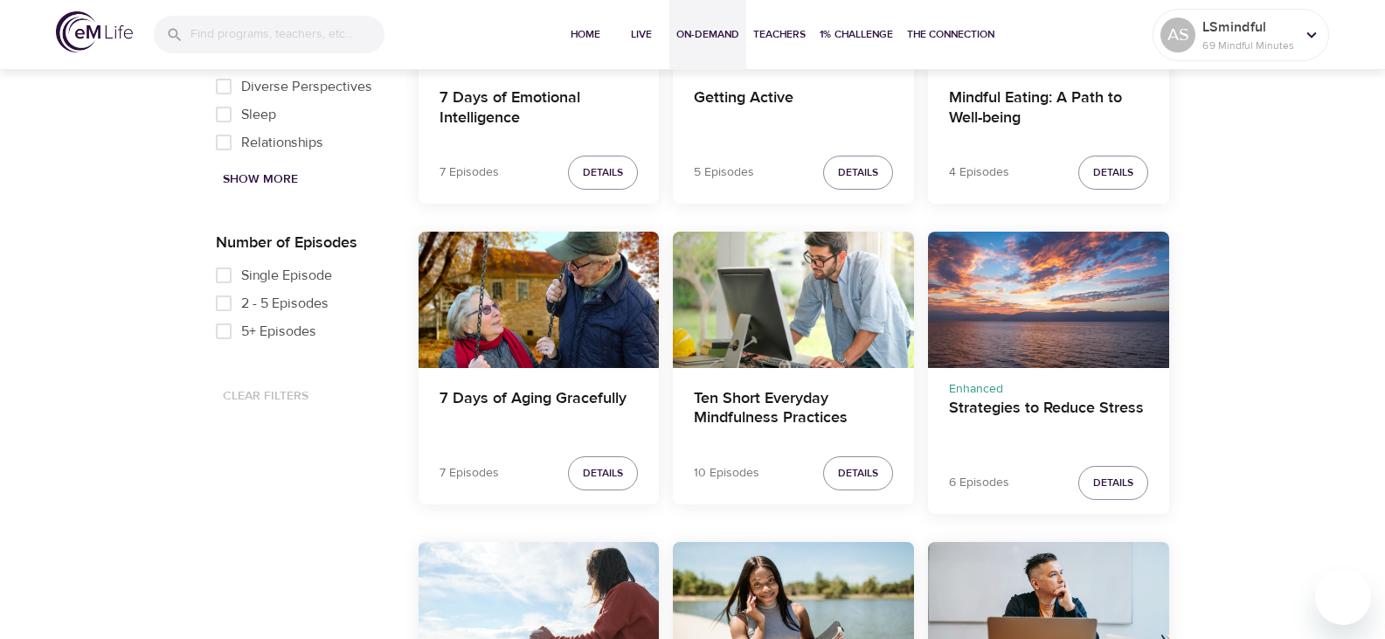
click at [253, 267] on span "Single Episode" at bounding box center [286, 275] width 91 height 21
click at [241, 267] on input "Single Episode" at bounding box center [223, 275] width 35 height 28
checkbox input "true"
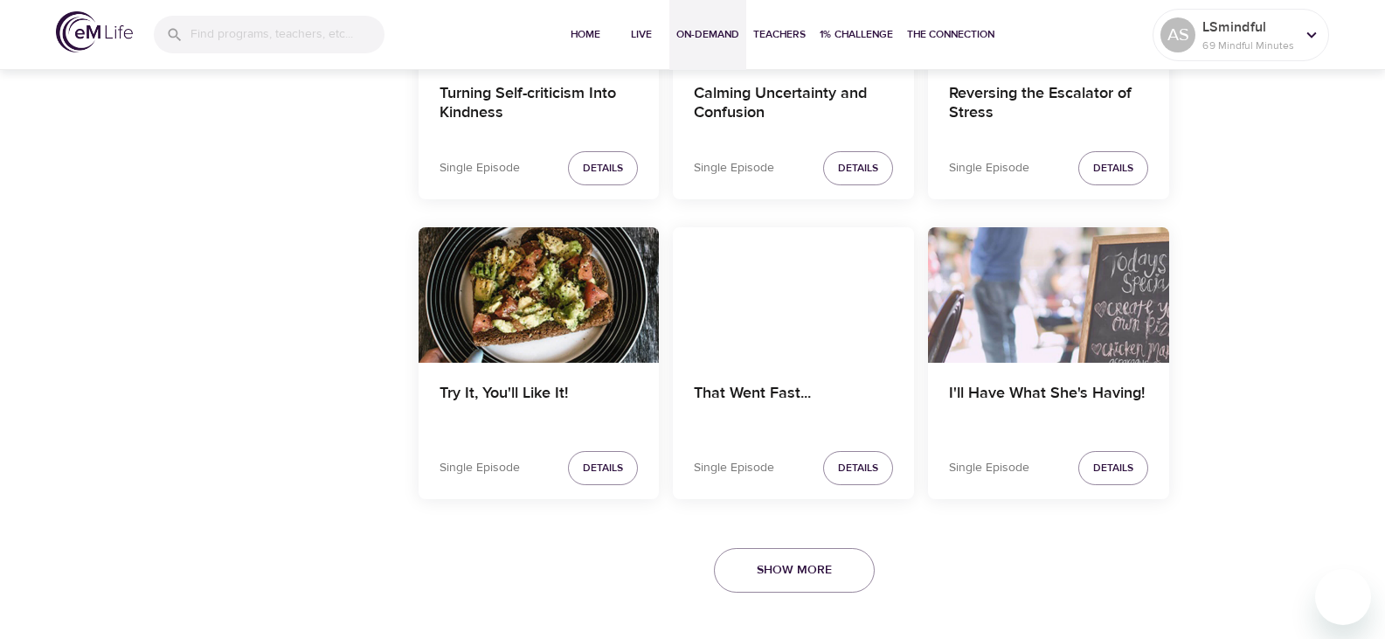
scroll to position [3106, 0]
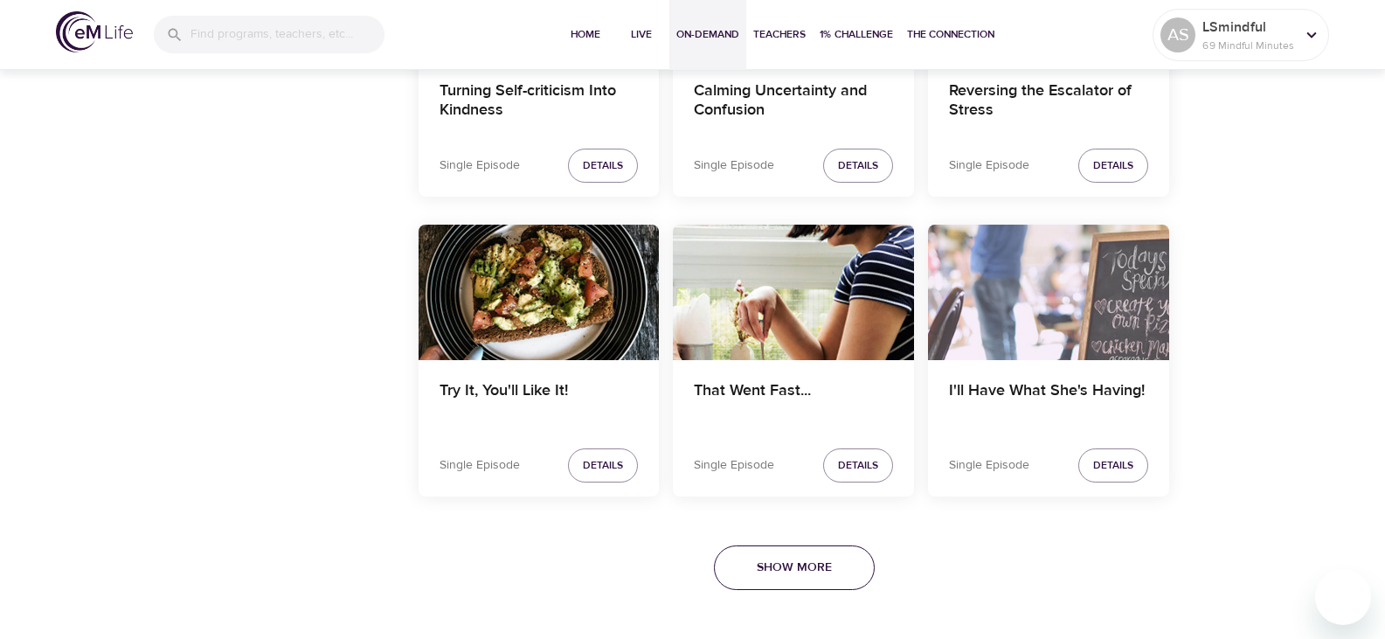
click at [783, 566] on span "Show More" at bounding box center [794, 568] width 75 height 22
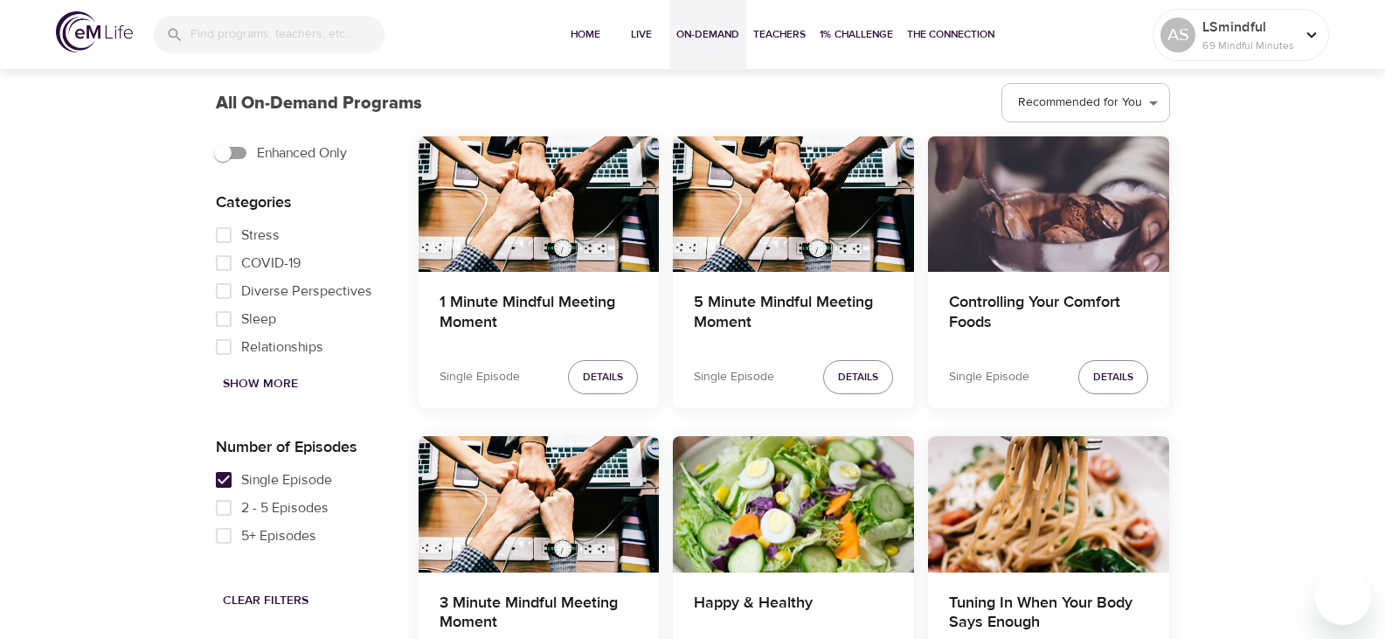
scroll to position [524, 0]
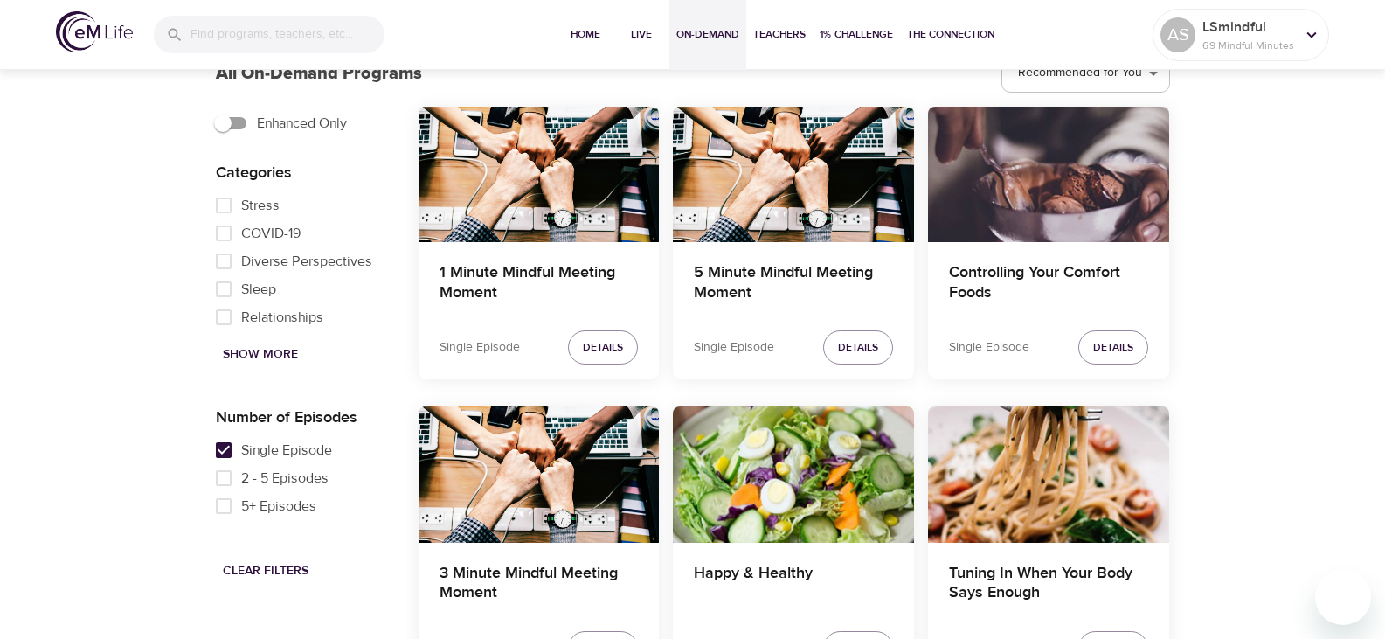
click at [274, 348] on span "Show More" at bounding box center [260, 354] width 75 height 22
click at [225, 232] on input "Stress" at bounding box center [223, 223] width 35 height 28
checkbox input "true"
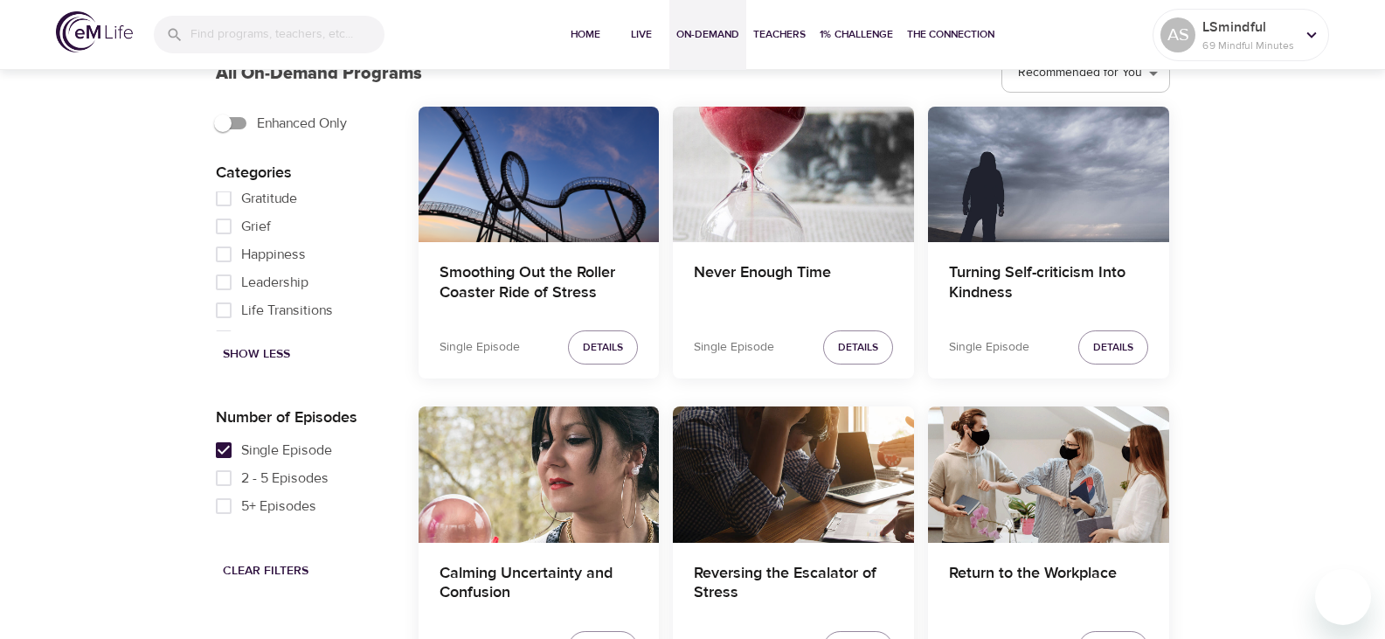
scroll to position [507, 0]
click at [227, 197] on input "Focus" at bounding box center [223, 188] width 35 height 28
checkbox input "true"
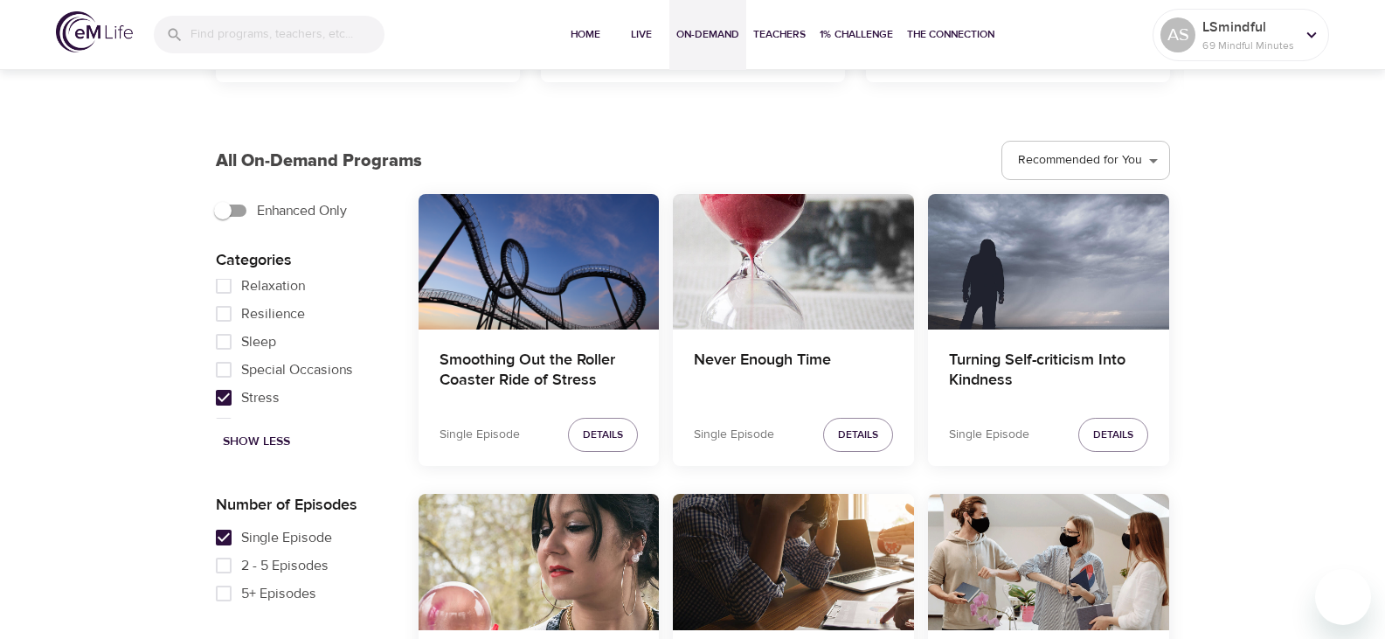
scroll to position [1031, 0]
click at [227, 324] on input "Stress" at bounding box center [223, 310] width 35 height 28
checkbox input "false"
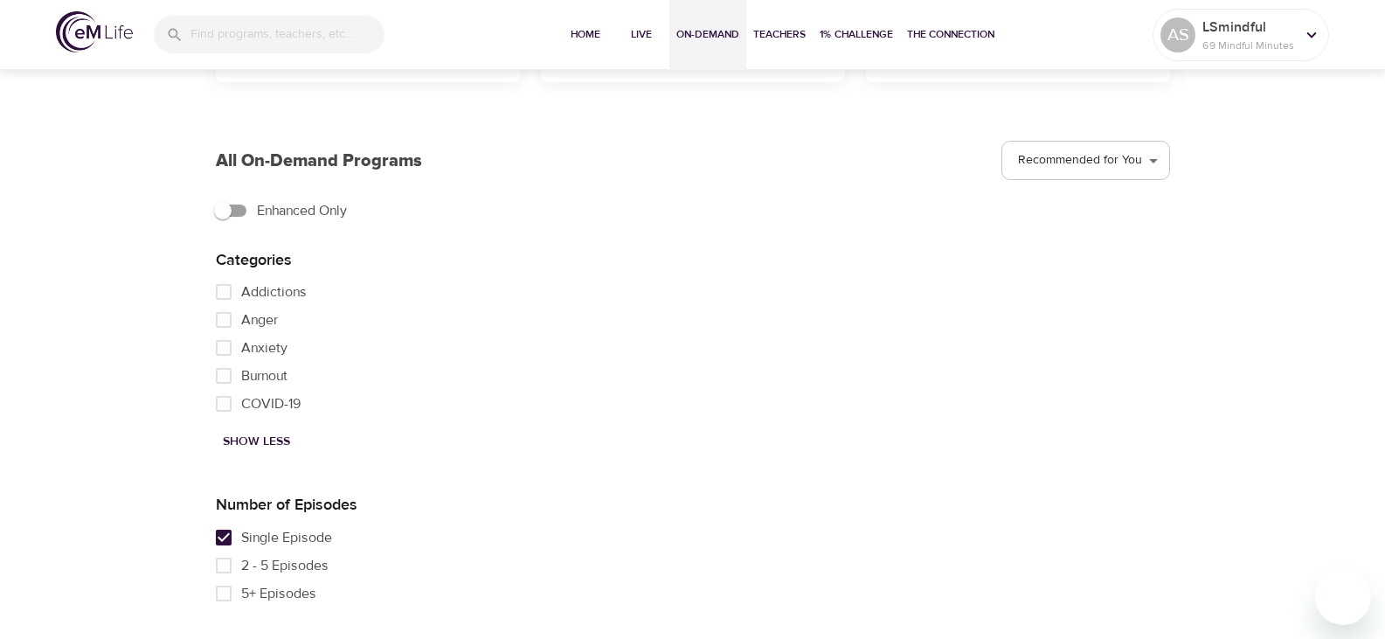
scroll to position [0, 0]
click at [234, 384] on input "Anxiety" at bounding box center [223, 377] width 35 height 28
checkbox input "true"
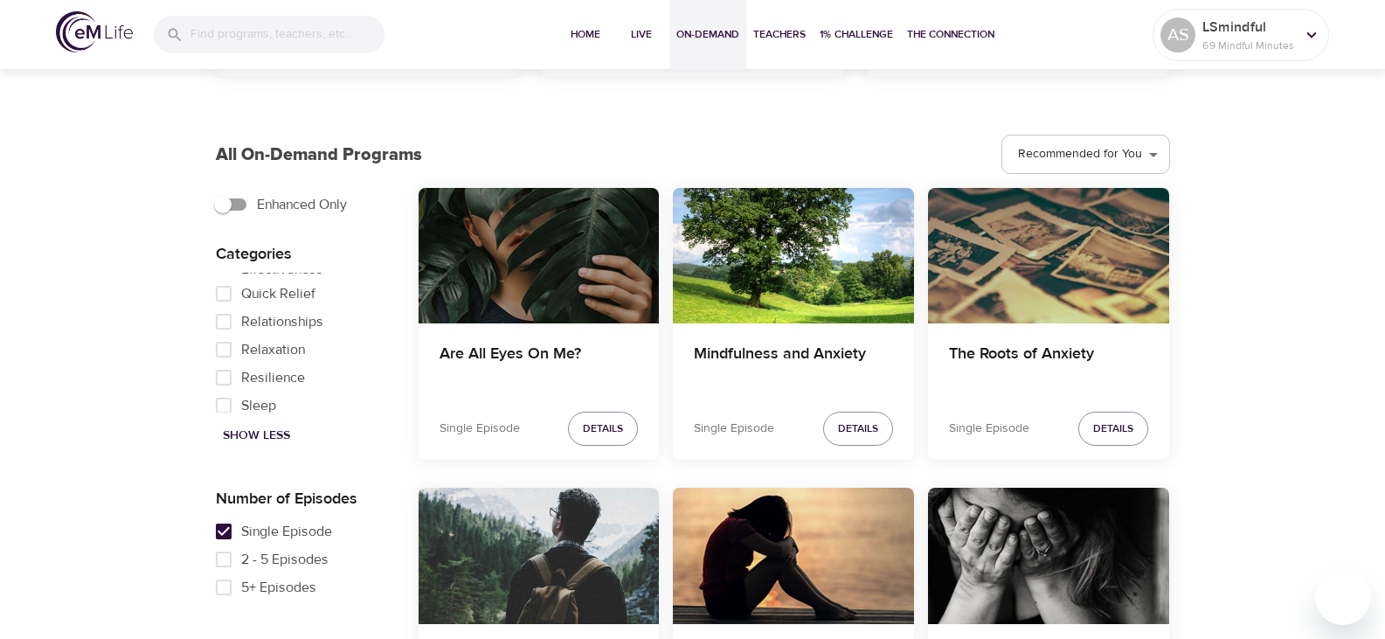
scroll to position [961, 0]
click at [223, 388] on input "Stress" at bounding box center [223, 374] width 35 height 28
checkbox input "true"
click at [230, 371] on input "Anxiety" at bounding box center [223, 371] width 35 height 28
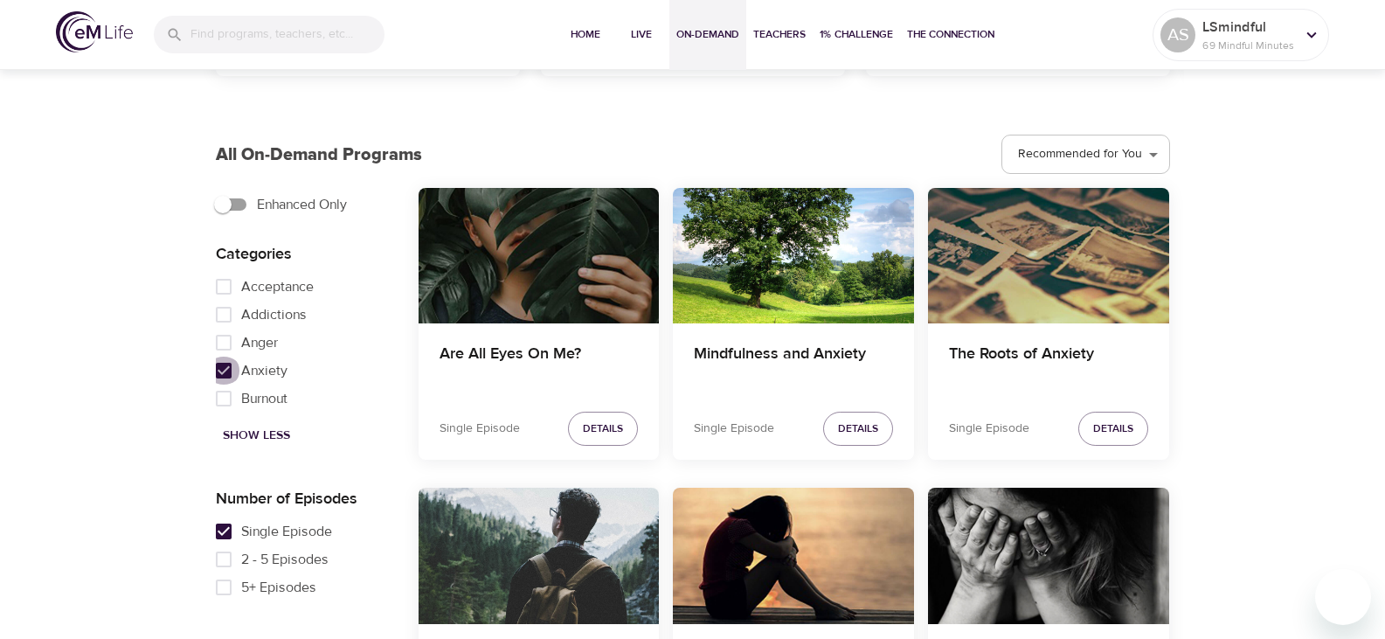
checkbox input "false"
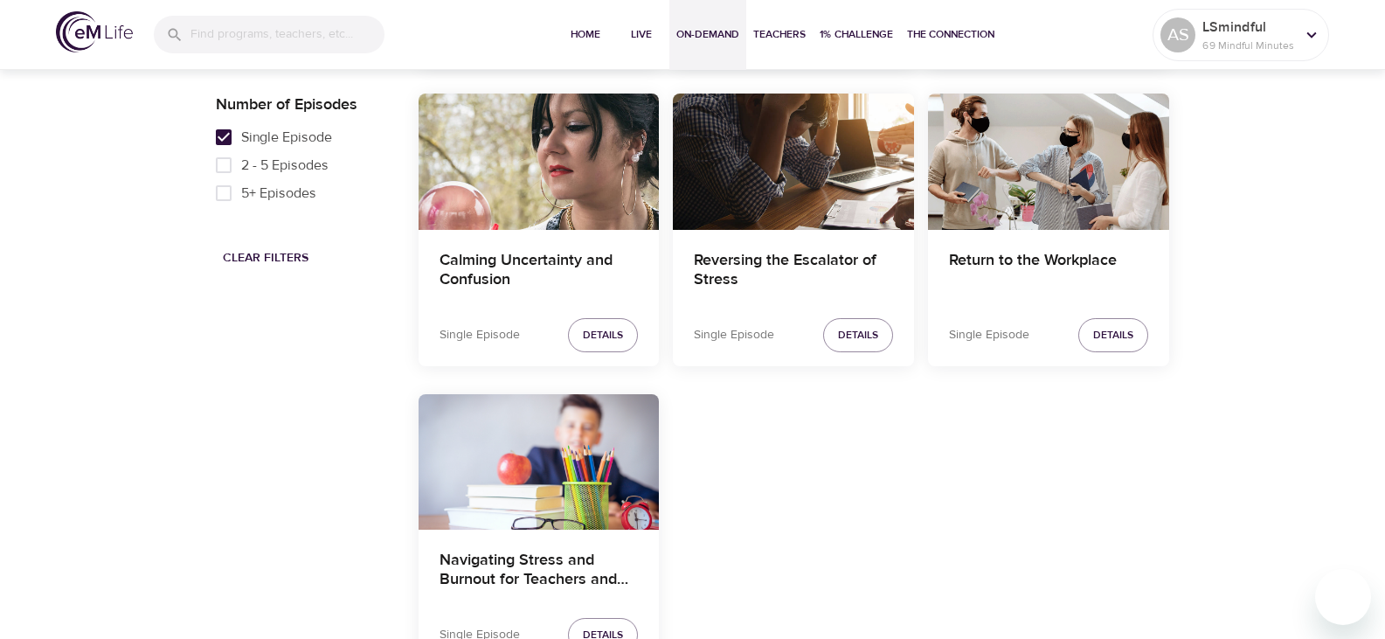
scroll to position [892, 0]
